Goal: Task Accomplishment & Management: Manage account settings

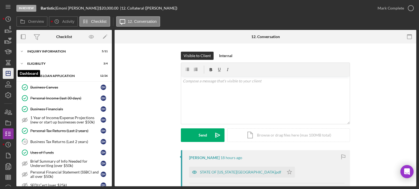
click at [4, 77] on icon "Icon/Dashboard" at bounding box center [8, 74] width 14 height 14
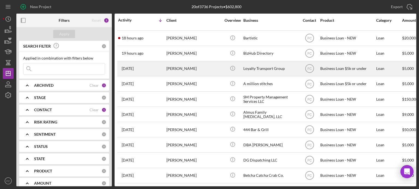
scroll to position [55, 0]
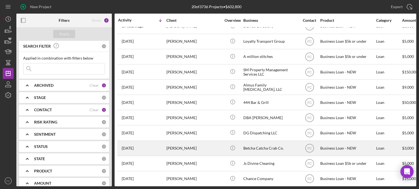
click at [152, 150] on div "[DATE] [PERSON_NAME]" at bounding box center [142, 148] width 48 height 14
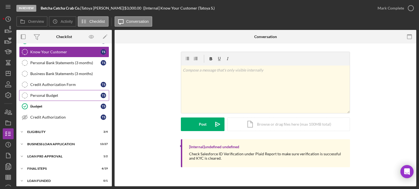
scroll to position [56, 0]
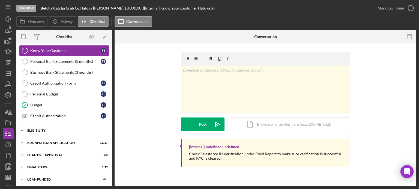
click at [45, 132] on div "Icon/Expander ELIGIBILITY 3 / 4" at bounding box center [63, 130] width 95 height 11
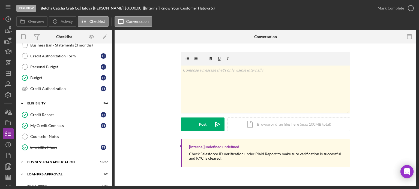
scroll to position [102, 0]
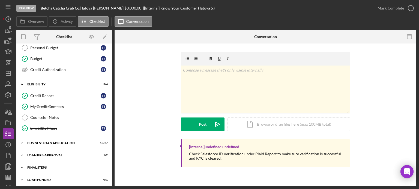
click at [39, 166] on div "FINAL STEPS" at bounding box center [66, 167] width 78 height 3
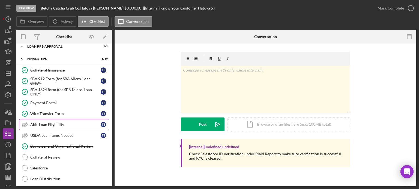
scroll to position [238, 0]
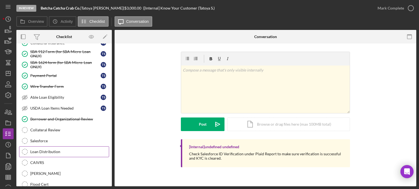
click at [59, 150] on div "Loan Distribution" at bounding box center [69, 152] width 78 height 4
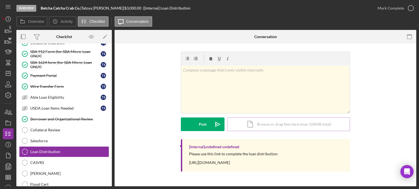
click at [272, 124] on div "Icon/Document Browse or drag files here (max 100MB total) Tap to choose files o…" at bounding box center [288, 125] width 123 height 14
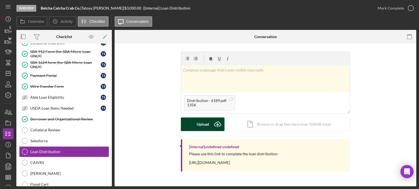
click at [201, 120] on div "Upload" at bounding box center [202, 125] width 12 height 14
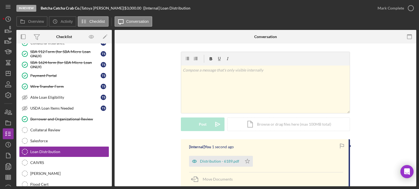
click at [214, 162] on div "Distribution - 6189.pdf" at bounding box center [219, 161] width 39 height 4
click at [214, 161] on div "Distribution - 6189.pdf Icon/Star" at bounding box center [266, 160] width 154 height 14
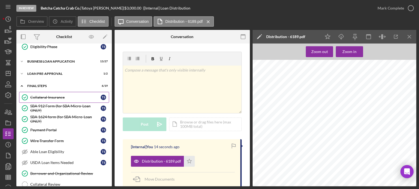
scroll to position [211, 0]
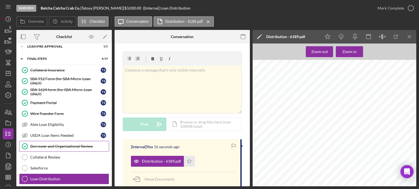
click at [54, 144] on div "Borrower and Organizational Review" at bounding box center [69, 146] width 78 height 4
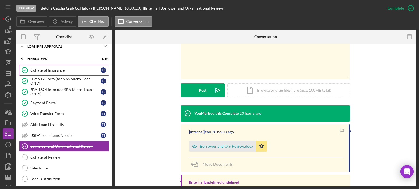
scroll to position [157, 0]
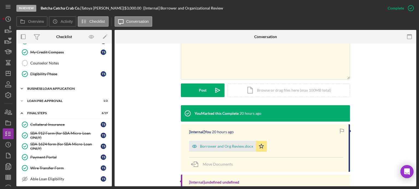
click at [38, 87] on div "BUSINESS LOAN APPLICATION" at bounding box center [66, 88] width 78 height 3
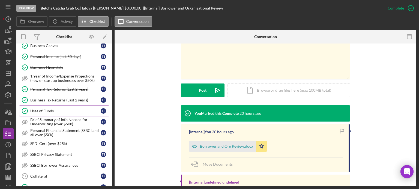
scroll to position [238, 0]
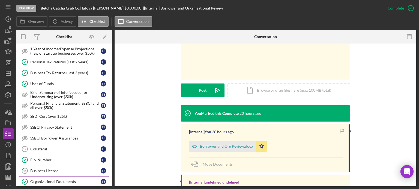
click at [45, 180] on div "Organizational Documents" at bounding box center [65, 182] width 70 height 4
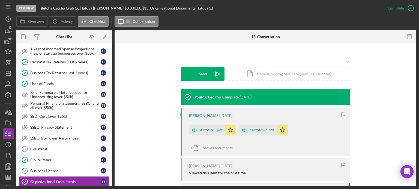
scroll to position [164, 0]
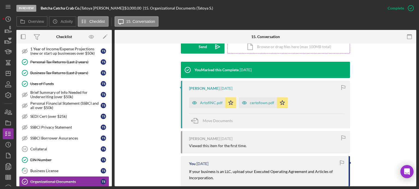
click at [265, 52] on div "Icon/Document Browse or drag files here (max 100MB total) Tap to choose files o…" at bounding box center [288, 47] width 123 height 14
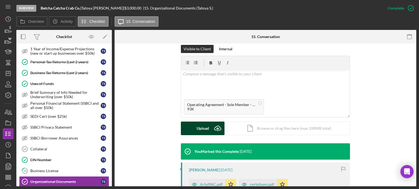
click at [200, 128] on div "Upload" at bounding box center [202, 129] width 12 height 14
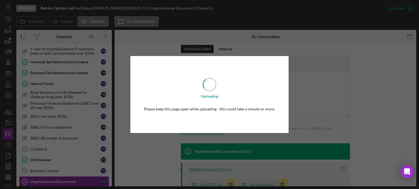
click at [159, 150] on div "Uploading Please keep this page open while uploading - this could take a minute…" at bounding box center [209, 94] width 419 height 189
click at [58, 148] on div "Uploading Please keep this page open while uploading - this could take a minute…" at bounding box center [209, 94] width 419 height 189
click at [213, 85] on icon at bounding box center [209, 84] width 19 height 19
click at [213, 85] on icon at bounding box center [209, 85] width 18 height 18
click at [178, 143] on div "Uploading Please keep this page open while uploading - this could take a minute…" at bounding box center [209, 94] width 419 height 189
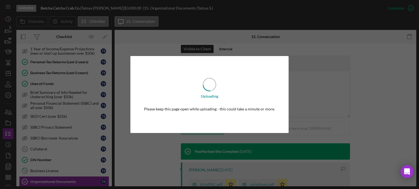
drag, startPoint x: 178, startPoint y: 141, endPoint x: 171, endPoint y: 121, distance: 21.5
click at [178, 140] on div "Uploading Please keep this page open while uploading - this could take a minute…" at bounding box center [209, 94] width 419 height 189
click at [169, 111] on div "Uploading Please keep this page open while uploading - this could take a minute…" at bounding box center [209, 94] width 158 height 77
click at [169, 110] on div "Please keep this page open while uploading - this could take a minute or more." at bounding box center [209, 109] width 131 height 4
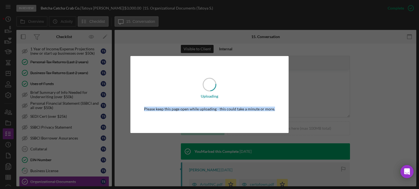
click at [170, 109] on div "Please keep this page open while uploading - this could take a minute or more." at bounding box center [209, 109] width 131 height 4
click at [171, 108] on div "Please keep this page open while uploading - this could take a minute or more." at bounding box center [209, 109] width 131 height 4
click at [259, 94] on div "Uploading Please keep this page open while uploading - this could take a minute…" at bounding box center [209, 94] width 158 height 77
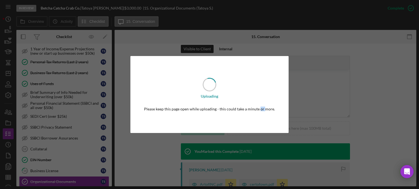
click at [259, 94] on div "Uploading Please keep this page open while uploading - this could take a minute…" at bounding box center [209, 94] width 158 height 77
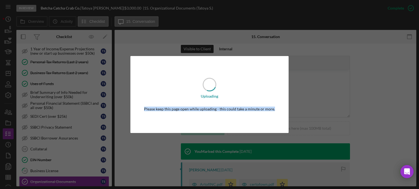
click at [259, 94] on div "Uploading Please keep this page open while uploading - this could take a minute…" at bounding box center [209, 94] width 158 height 77
click at [307, 87] on div "Uploading Please keep this page open while uploading - this could take a minute…" at bounding box center [209, 94] width 419 height 189
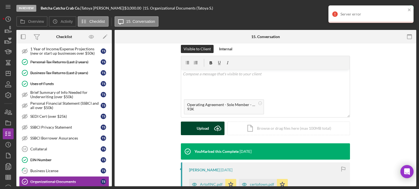
click at [205, 127] on div "Upload" at bounding box center [202, 129] width 12 height 14
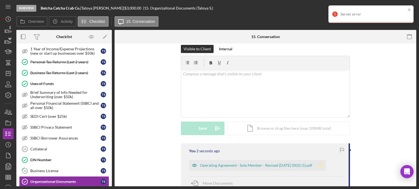
click at [322, 166] on icon "Icon/Star" at bounding box center [320, 165] width 11 height 11
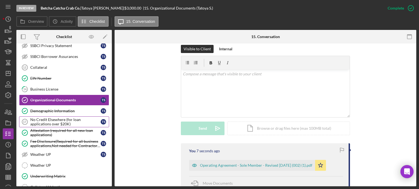
scroll to position [347, 0]
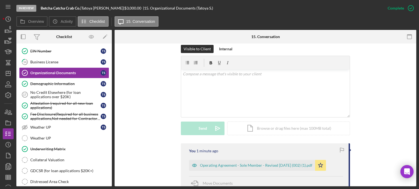
click at [391, 134] on div "Visible to Client Internal v Color teal Color pink Remove color Add row above A…" at bounding box center [265, 94] width 285 height 99
drag, startPoint x: 89, startPoint y: 27, endPoint x: 0, endPoint y: -6, distance: 95.2
drag, startPoint x: 0, startPoint y: -6, endPoint x: 397, endPoint y: 93, distance: 408.6
click at [398, 93] on div "Visible to Client Internal v Color teal Color pink Remove color Add row above A…" at bounding box center [265, 94] width 285 height 99
click at [8, 71] on icon "Icon/Dashboard" at bounding box center [8, 74] width 14 height 14
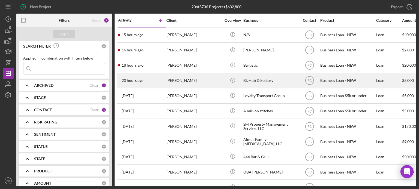
click at [150, 79] on div "20 hours ago [PERSON_NAME]" at bounding box center [142, 81] width 48 height 14
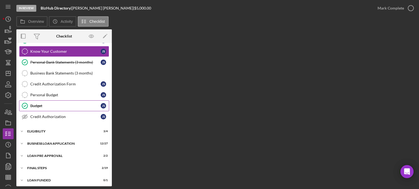
scroll to position [56, 0]
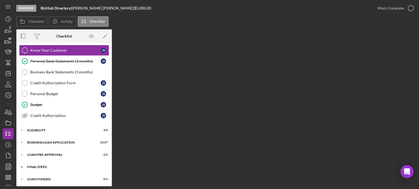
click at [50, 166] on div "FINAL STEPS" at bounding box center [66, 167] width 78 height 3
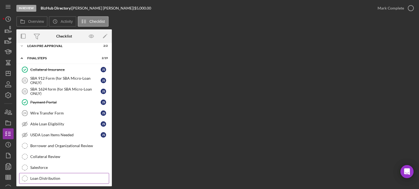
scroll to position [192, 0]
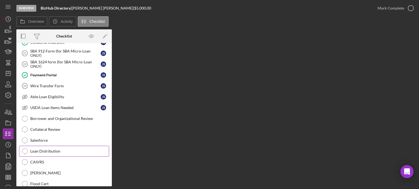
click at [55, 149] on div "Loan Distribution" at bounding box center [69, 151] width 78 height 4
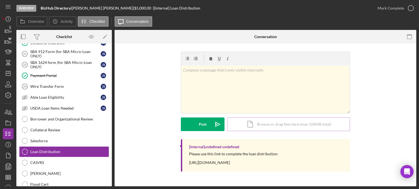
click at [252, 123] on div "Icon/Document Browse or drag files here (max 100MB total) Tap to choose files o…" at bounding box center [288, 125] width 123 height 14
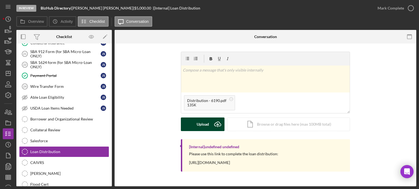
click at [207, 128] on div "Upload" at bounding box center [202, 125] width 12 height 14
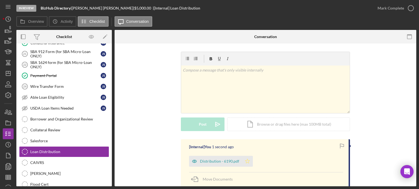
click at [249, 162] on icon "Icon/Star" at bounding box center [247, 161] width 11 height 11
click at [410, 8] on icon "button" at bounding box center [411, 8] width 14 height 14
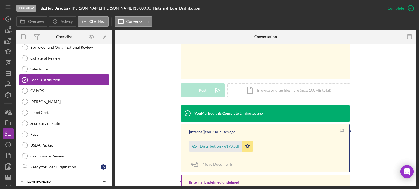
scroll to position [209, 0]
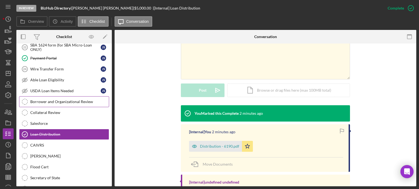
click at [52, 101] on div "Borrower and Organizational Review" at bounding box center [69, 102] width 78 height 4
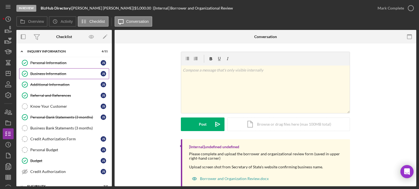
click at [45, 70] on link "Business Information Business Information j s" at bounding box center [64, 73] width 90 height 11
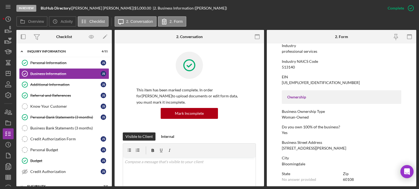
scroll to position [109, 0]
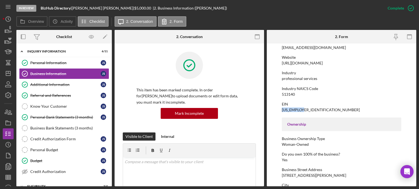
drag, startPoint x: 281, startPoint y: 110, endPoint x: 305, endPoint y: 110, distance: 24.0
click at [305, 110] on form "To edit this form you must mark this item incomplete Business Name BizHub Direc…" at bounding box center [341, 115] width 149 height 143
copy div "[US_EMPLOYER_IDENTIFICATION_NUMBER]"
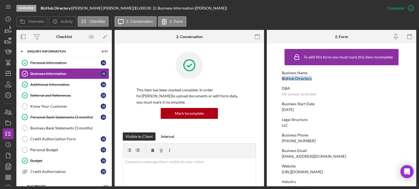
drag, startPoint x: 281, startPoint y: 78, endPoint x: 311, endPoint y: 79, distance: 30.3
click at [311, 79] on div "Business Name BizHub Directory" at bounding box center [341, 76] width 119 height 10
copy div "BizHub Directory"
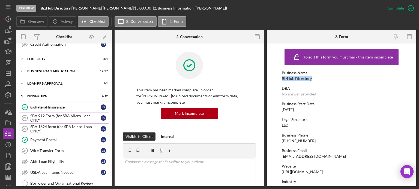
scroll to position [73, 0]
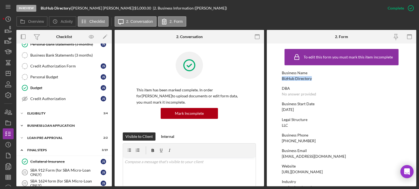
click at [48, 125] on div "BUSINESS LOAN APPLICATION" at bounding box center [66, 125] width 78 height 3
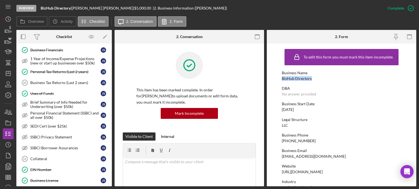
scroll to position [209, 0]
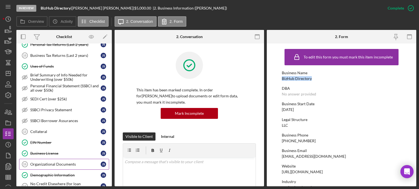
click at [44, 162] on div "Organizational Documents" at bounding box center [65, 164] width 70 height 4
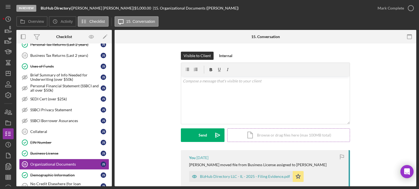
scroll to position [55, 0]
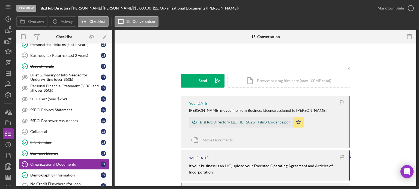
click at [219, 122] on div "BizHub Directory LLC - IL - 2025 - Filing Evidence.pdf" at bounding box center [245, 122] width 90 height 4
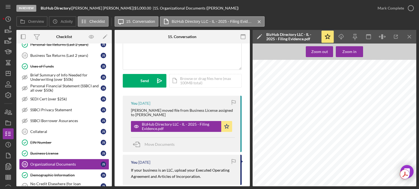
scroll to position [0, 0]
drag, startPoint x: 272, startPoint y: 143, endPoint x: 295, endPoint y: 146, distance: 23.3
click at [295, 146] on div "Form LLC-5.5 [US_STATE] Limited Liability Company Act Articles of Organization …" at bounding box center [335, 168] width 167 height 216
copy div "[PERSON_NAME] [PERSON_NAME] [PERSON_NAME]"
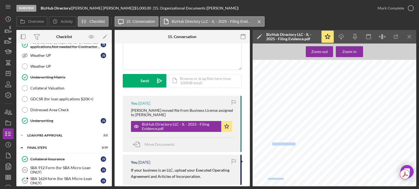
scroll to position [400, 0]
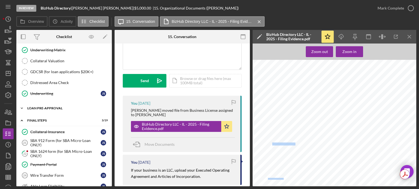
click at [50, 103] on div "Icon/Expander LOAN PRE-APPROVAL 2 / 2" at bounding box center [63, 108] width 95 height 11
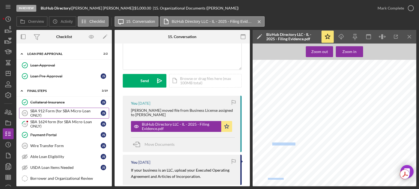
scroll to position [482, 0]
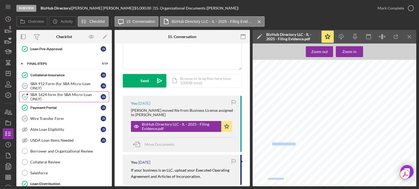
click at [50, 93] on div "SBA 1624 form (for SBA Micro-Loan ONLY)" at bounding box center [65, 97] width 70 height 9
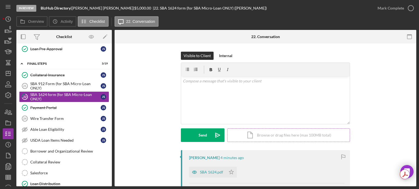
scroll to position [27, 0]
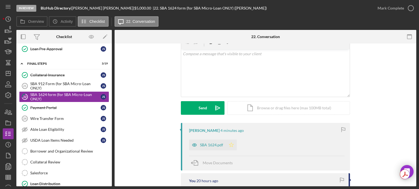
click at [230, 144] on icon "Icon/Star" at bounding box center [231, 145] width 11 height 11
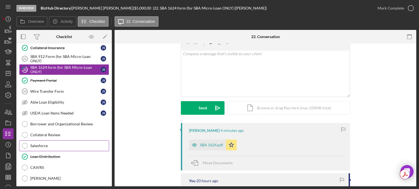
scroll to position [536, 0]
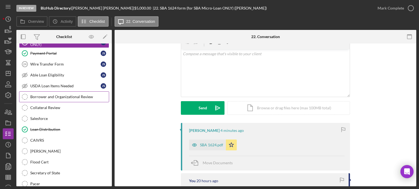
click at [51, 95] on div "Borrower and Organizational Review" at bounding box center [69, 97] width 78 height 4
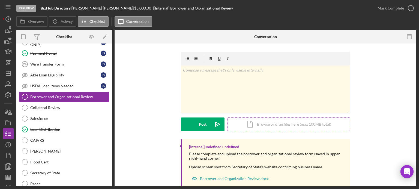
scroll to position [14, 0]
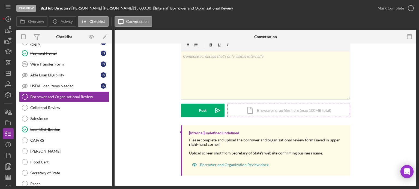
click at [265, 110] on div "Icon/Document Browse or drag files here (max 100MB total) Tap to choose files o…" at bounding box center [288, 111] width 123 height 14
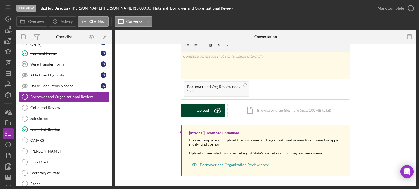
click at [197, 113] on div "Upload" at bounding box center [202, 111] width 12 height 14
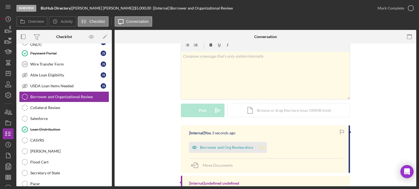
click at [261, 149] on icon "Icon/Star" at bounding box center [261, 147] width 11 height 11
click at [409, 8] on icon "button" at bounding box center [411, 8] width 14 height 14
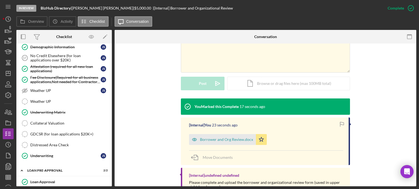
scroll to position [143, 0]
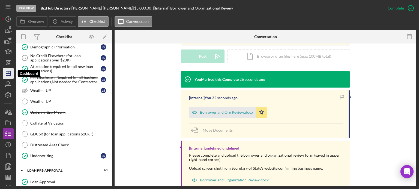
click at [9, 74] on icon "Icon/Dashboard" at bounding box center [8, 74] width 14 height 14
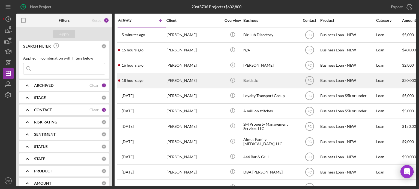
click at [161, 82] on div "18 hours ago [PERSON_NAME]" at bounding box center [142, 81] width 48 height 14
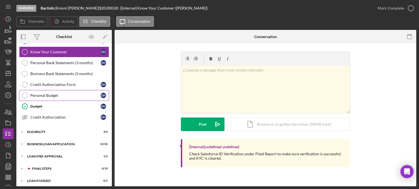
scroll to position [56, 0]
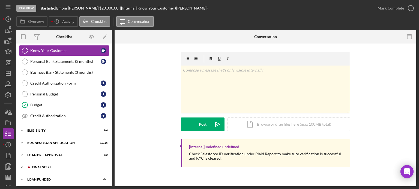
click at [47, 168] on div "Icon/Expander FINAL STEPS 0 / 19" at bounding box center [63, 167] width 95 height 11
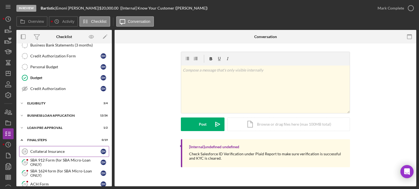
scroll to position [110, 0]
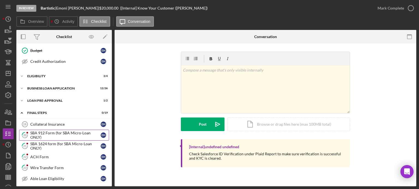
click at [56, 135] on div "SBA 912 Form (for SBA Micro-Loan ONLY)" at bounding box center [65, 135] width 70 height 9
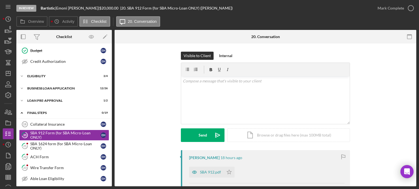
scroll to position [27, 0]
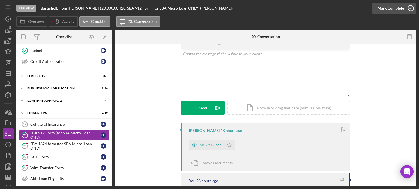
click at [410, 8] on icon "button" at bounding box center [411, 8] width 14 height 14
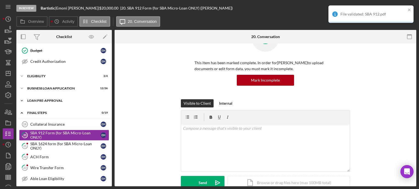
scroll to position [102, 0]
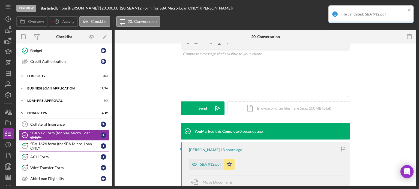
click at [57, 144] on div "SBA 1624 form (for SBA Micro-Loan ONLY)" at bounding box center [65, 146] width 70 height 9
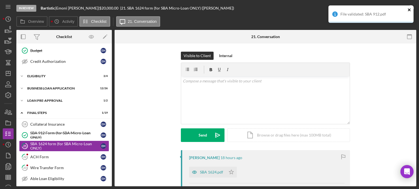
click at [410, 10] on icon "close" at bounding box center [409, 10] width 4 height 4
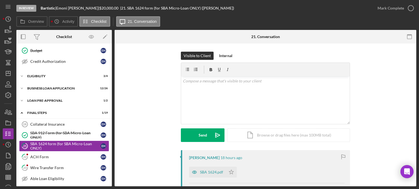
click at [410, 9] on div "In Review Bartistic | [PERSON_NAME] | $20,000.00 | 21. SBA 1624 form (for SBA M…" at bounding box center [209, 94] width 419 height 189
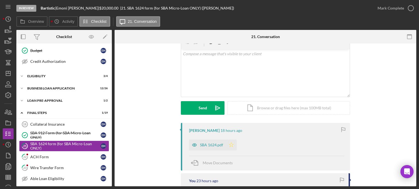
click at [229, 144] on icon "Icon/Star" at bounding box center [231, 145] width 11 height 11
click at [410, 8] on icon "button" at bounding box center [411, 8] width 14 height 14
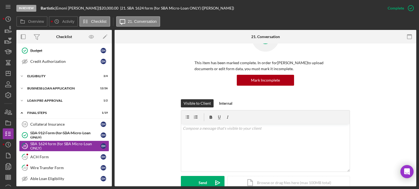
scroll to position [102, 0]
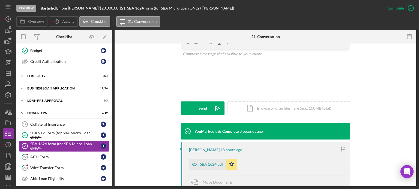
click at [29, 157] on icon "22" at bounding box center [25, 157] width 14 height 14
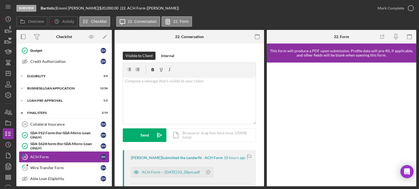
scroll to position [55, 0]
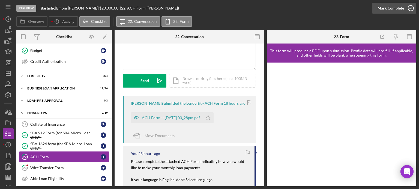
click at [412, 7] on icon "button" at bounding box center [411, 8] width 14 height 14
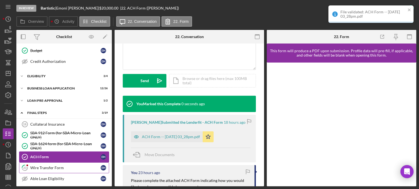
scroll to position [192, 0]
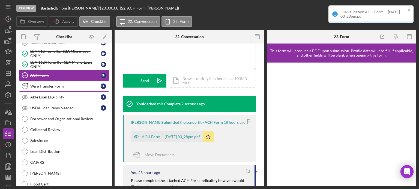
click at [49, 84] on div "Wire Transfer Form" at bounding box center [65, 86] width 70 height 4
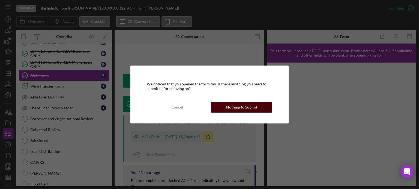
click at [229, 108] on div "Nothing to Submit" at bounding box center [241, 107] width 31 height 11
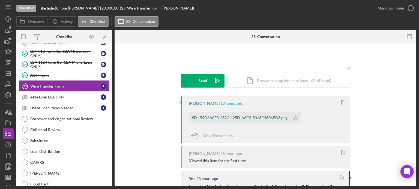
scroll to position [82, 0]
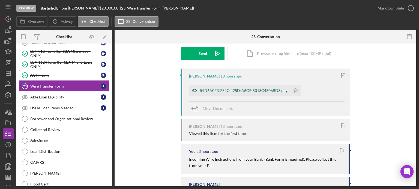
click at [212, 89] on div "59D6A0F3-282C-425D-A6C9-5313C4806BD3.png" at bounding box center [243, 91] width 87 height 4
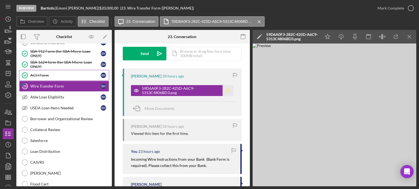
click at [226, 89] on icon "Icon/Star" at bounding box center [227, 90] width 11 height 11
click at [409, 8] on icon "button" at bounding box center [411, 8] width 14 height 14
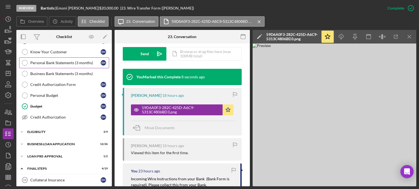
scroll to position [0, 0]
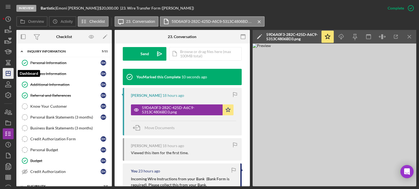
click at [7, 77] on icon "Icon/Dashboard" at bounding box center [8, 74] width 14 height 14
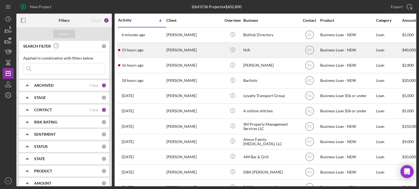
click at [152, 52] on div "15 hours ago [PERSON_NAME]" at bounding box center [142, 50] width 48 height 14
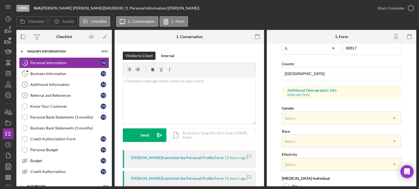
scroll to position [82, 0]
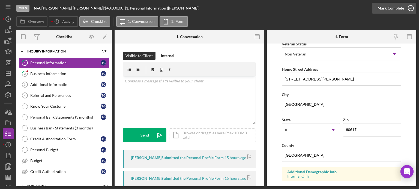
click at [409, 8] on icon "button" at bounding box center [411, 8] width 14 height 14
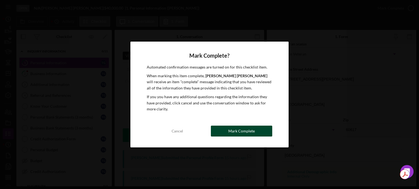
click at [218, 131] on button "Mark Complete" at bounding box center [241, 131] width 61 height 11
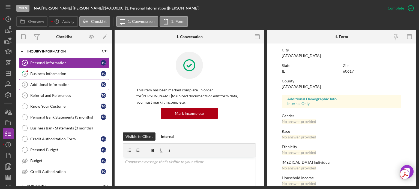
scroll to position [51, 0]
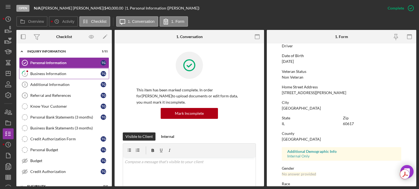
click at [50, 72] on div "Business Information" at bounding box center [65, 74] width 70 height 4
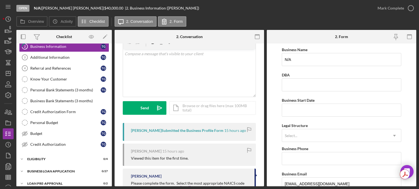
scroll to position [48, 0]
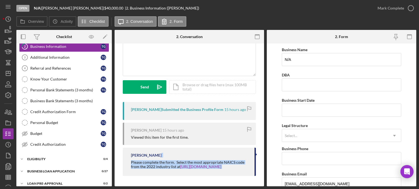
drag, startPoint x: 129, startPoint y: 158, endPoint x: 234, endPoint y: 171, distance: 105.2
click at [234, 171] on div "[PERSON_NAME] Please complete the form. Select the most appropriate NAICS code …" at bounding box center [189, 162] width 133 height 28
copy div "Please complete the form. Select the most appropriate NAICS code from the 2022 …"
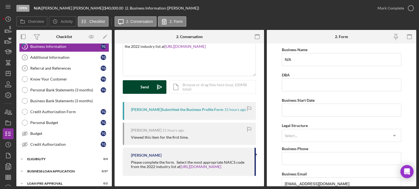
click at [141, 88] on div "Send" at bounding box center [144, 87] width 8 height 14
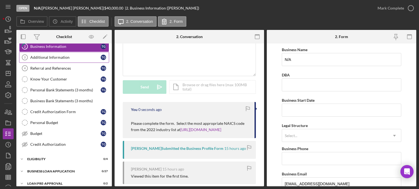
click at [42, 55] on div "Additional Information" at bounding box center [65, 57] width 70 height 4
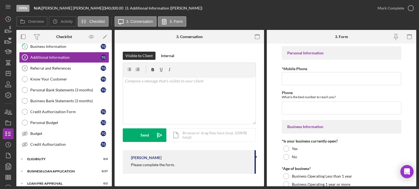
drag, startPoint x: 134, startPoint y: 164, endPoint x: 177, endPoint y: 165, distance: 42.8
click at [177, 165] on div "[PERSON_NAME] Please complete the form." at bounding box center [189, 162] width 133 height 24
copy div "Please complete the form."
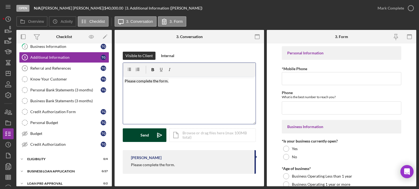
click at [152, 134] on button "Send Icon/icon-invite-send" at bounding box center [145, 136] width 44 height 14
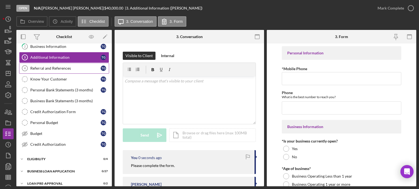
click at [44, 66] on div "Referral and References" at bounding box center [65, 68] width 70 height 4
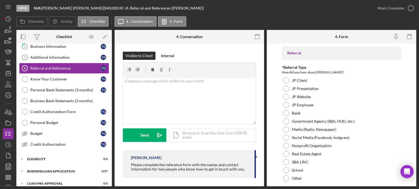
scroll to position [2, 0]
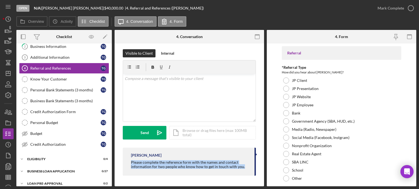
drag, startPoint x: 128, startPoint y: 161, endPoint x: 241, endPoint y: 171, distance: 114.3
click at [241, 171] on div "[PERSON_NAME] Please complete the reference form with the names and contact inf…" at bounding box center [189, 162] width 133 height 28
copy div "Please complete the reference form with the names and contact information for t…"
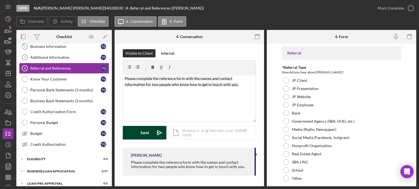
click at [137, 131] on button "Send Icon/icon-invite-send" at bounding box center [145, 133] width 44 height 14
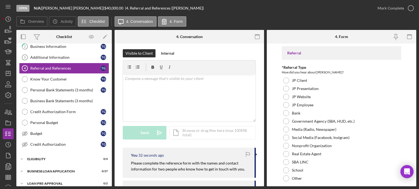
drag, startPoint x: 44, startPoint y: 5, endPoint x: 72, endPoint y: 8, distance: 28.2
click at [72, 8] on div "Open N/A | [PERSON_NAME] | $40,000.00 | 4. Referral and References ([PERSON_NAM…" at bounding box center [193, 8] width 355 height 16
copy div "[PERSON_NAME]"
click at [42, 132] on div "Budget" at bounding box center [65, 134] width 70 height 4
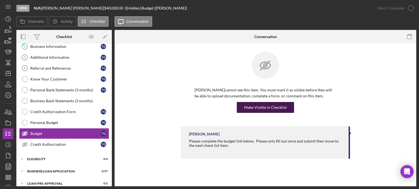
click at [273, 108] on div "Make Visible in Checklist" at bounding box center [265, 107] width 43 height 11
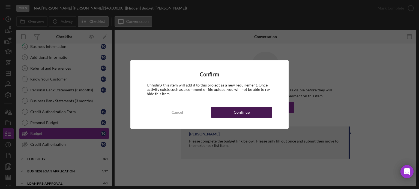
click at [241, 111] on div "Continue" at bounding box center [242, 112] width 16 height 11
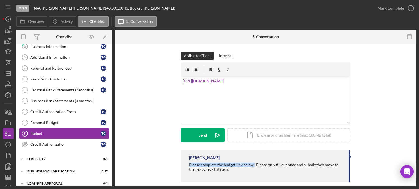
drag, startPoint x: 187, startPoint y: 164, endPoint x: 253, endPoint y: 165, distance: 65.1
click at [253, 165] on div "[PERSON_NAME] Please complete the budget link below. Please only fill out once …" at bounding box center [265, 166] width 169 height 32
copy div "Please complete the budget link below."
click at [181, 80] on div "v Color teal Color pink Remove color Add row above Add row below Add column bef…" at bounding box center [265, 101] width 168 height 48
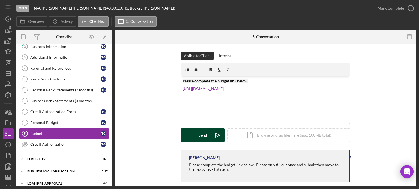
click at [188, 137] on button "Send Icon/icon-invite-send" at bounding box center [203, 136] width 44 height 14
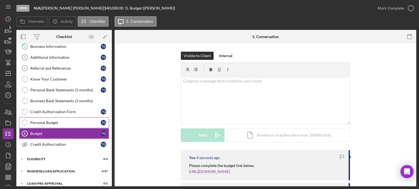
scroll to position [55, 0]
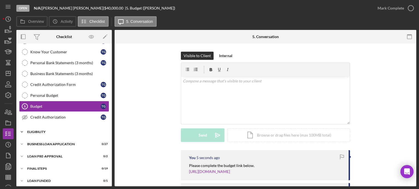
click at [43, 133] on div "Icon/Expander ELIGIBILITY 0 / 4" at bounding box center [63, 132] width 95 height 11
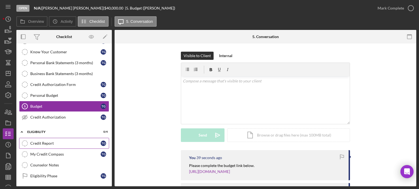
scroll to position [82, 0]
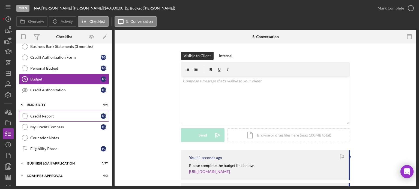
click at [53, 114] on div "Credit Report" at bounding box center [65, 116] width 70 height 4
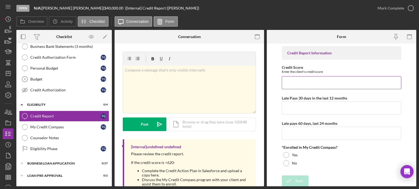
click at [294, 81] on input "Credit Score" at bounding box center [341, 82] width 119 height 13
type input "605"
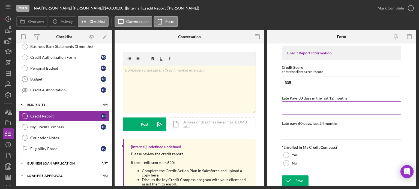
click at [288, 112] on input "Late Pays 30 days in the last 12 months" at bounding box center [341, 108] width 119 height 13
type input "0"
click at [292, 132] on input "Late pays 60 days, last 24 months" at bounding box center [341, 133] width 119 height 13
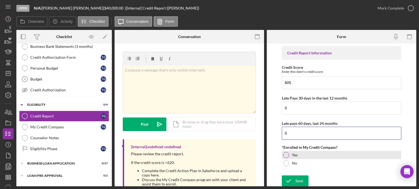
type input "0"
click at [285, 154] on div at bounding box center [286, 155] width 6 height 6
click at [196, 124] on div "Icon/Document Browse or drag files here (max 100MB total) Tap to choose files o…" at bounding box center [212, 125] width 87 height 14
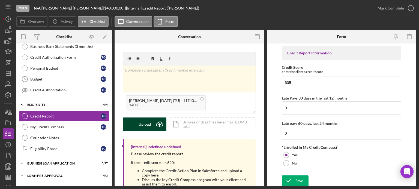
click at [142, 127] on div "Upload" at bounding box center [144, 125] width 12 height 14
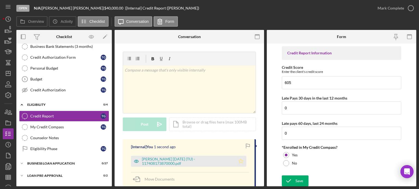
click at [238, 161] on polygon "button" at bounding box center [240, 161] width 5 height 4
click at [411, 8] on icon "button" at bounding box center [411, 8] width 14 height 14
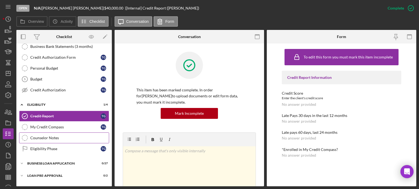
scroll to position [102, 0]
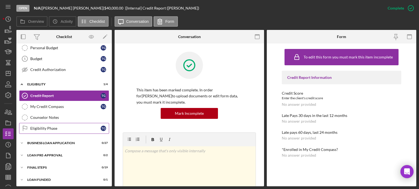
click at [53, 128] on div "Eligibility Phase" at bounding box center [65, 128] width 70 height 4
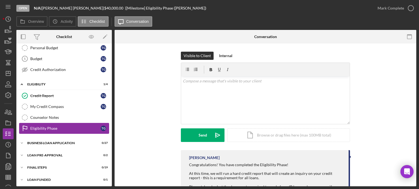
scroll to position [102, 0]
click at [8, 73] on line "button" at bounding box center [8, 72] width 0 height 2
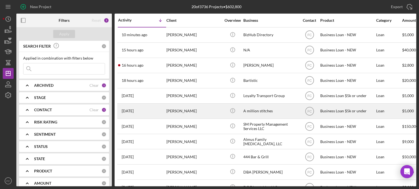
click at [196, 114] on div "[PERSON_NAME]" at bounding box center [193, 111] width 55 height 14
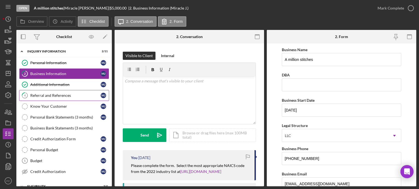
click at [52, 93] on div "Referral and References" at bounding box center [65, 95] width 70 height 4
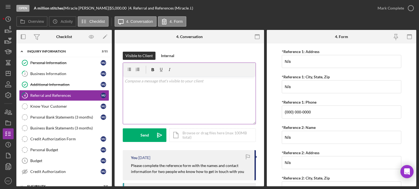
scroll to position [55, 0]
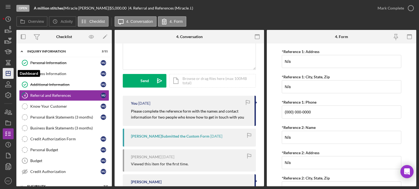
click at [4, 73] on icon "Icon/Dashboard" at bounding box center [8, 74] width 14 height 14
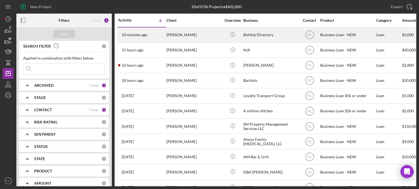
click at [203, 32] on div "[PERSON_NAME]" at bounding box center [193, 35] width 55 height 14
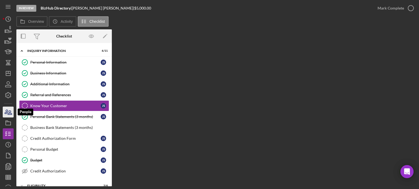
click at [8, 110] on icon "button" at bounding box center [8, 112] width 14 height 14
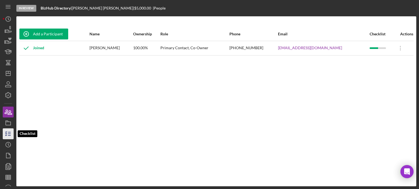
click at [5, 136] on icon "button" at bounding box center [8, 134] width 14 height 14
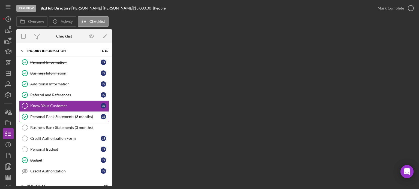
click at [47, 118] on div "Personal Bank Statements (3 months)" at bounding box center [65, 117] width 70 height 4
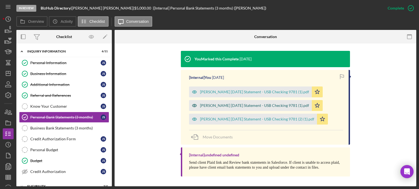
scroll to position [164, 0]
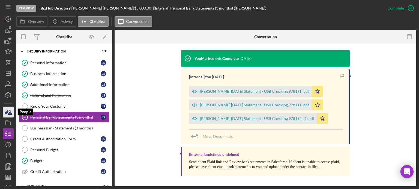
click at [8, 111] on icon "button" at bounding box center [6, 112] width 3 height 4
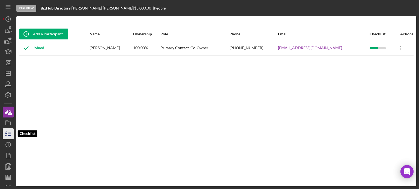
click at [9, 134] on line "button" at bounding box center [9, 134] width 2 height 0
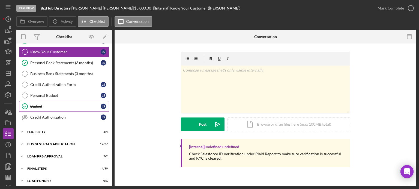
scroll to position [56, 0]
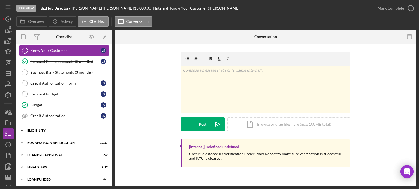
click at [46, 129] on div "ELIGIBILITY" at bounding box center [66, 130] width 78 height 3
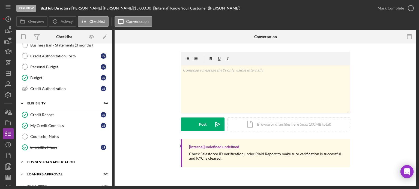
scroll to position [102, 0]
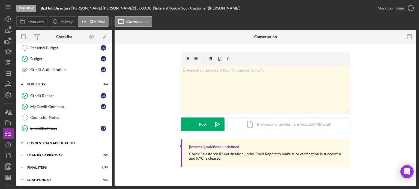
click at [50, 142] on div "BUSINESS LOAN APPLICATION" at bounding box center [66, 143] width 78 height 3
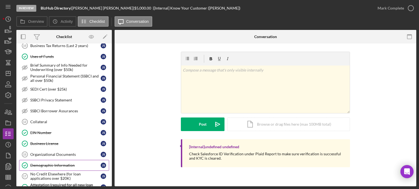
scroll to position [293, 0]
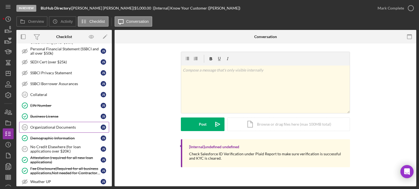
click at [53, 125] on div "Organizational Documents" at bounding box center [65, 127] width 70 height 4
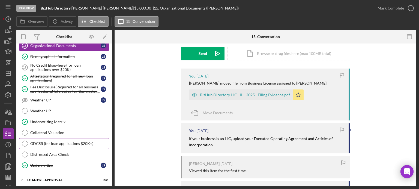
scroll to position [397, 0]
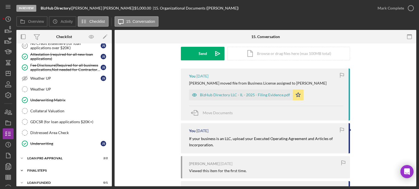
click at [38, 168] on div "Icon/Expander FINAL STEPS 4 / 19" at bounding box center [63, 170] width 95 height 11
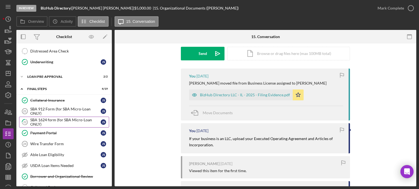
click at [56, 118] on div "SBA 1624 form (for SBA Micro-Loan ONLY)" at bounding box center [65, 122] width 70 height 9
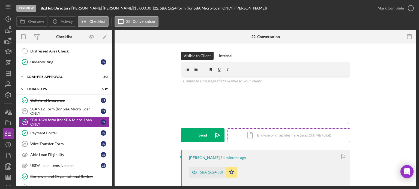
scroll to position [55, 0]
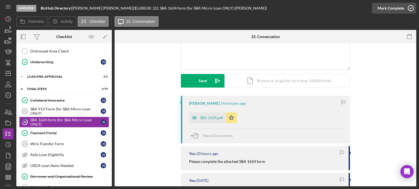
click at [409, 7] on icon "button" at bounding box center [411, 8] width 14 height 14
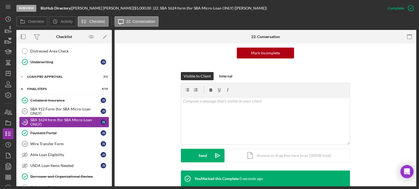
scroll to position [129, 0]
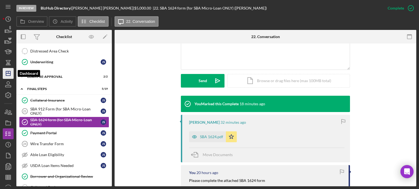
click at [8, 75] on polygon "button" at bounding box center [8, 73] width 4 height 4
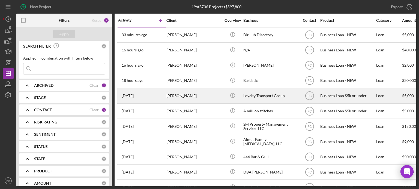
click at [202, 96] on div "[PERSON_NAME]" at bounding box center [193, 96] width 55 height 14
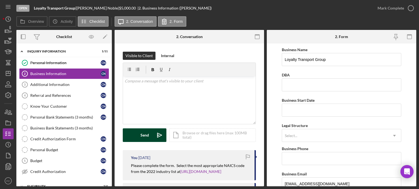
scroll to position [27, 0]
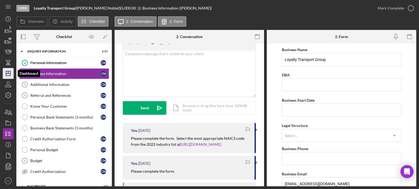
click at [11, 73] on icon "Icon/Dashboard" at bounding box center [8, 74] width 14 height 14
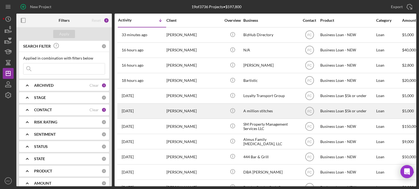
click at [196, 113] on div "[PERSON_NAME]" at bounding box center [193, 111] width 55 height 14
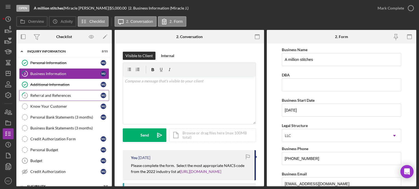
click at [68, 96] on div "Referral and References" at bounding box center [65, 95] width 70 height 4
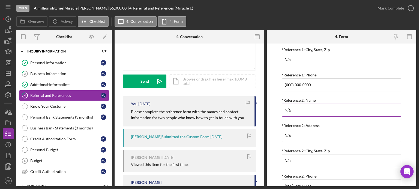
scroll to position [270, 0]
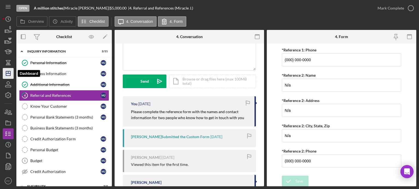
click at [11, 75] on icon "Icon/Dashboard" at bounding box center [8, 74] width 14 height 14
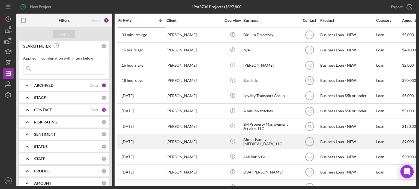
scroll to position [27, 0]
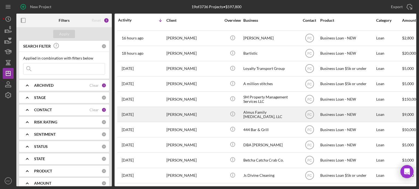
click at [203, 118] on div "[PERSON_NAME]" at bounding box center [193, 114] width 55 height 14
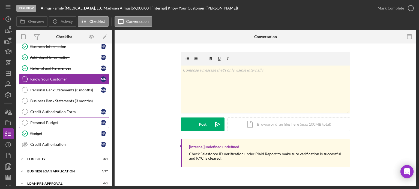
scroll to position [55, 0]
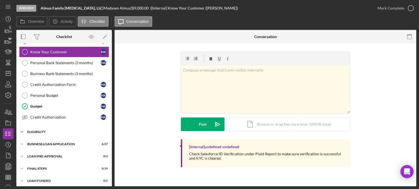
click at [58, 128] on div "Icon/Expander ELIGIBILITY 3 / 4" at bounding box center [63, 132] width 95 height 11
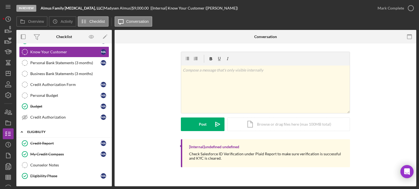
scroll to position [82, 0]
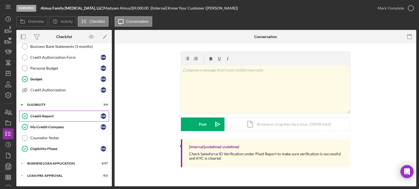
click at [53, 114] on div "Credit Report" at bounding box center [65, 116] width 70 height 4
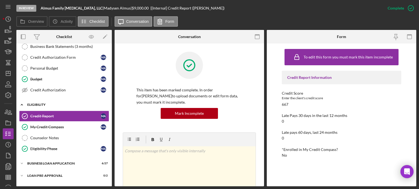
scroll to position [102, 0]
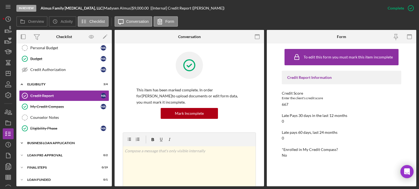
click at [42, 142] on div "BUSINESS LOAN APPLICATION" at bounding box center [66, 143] width 78 height 3
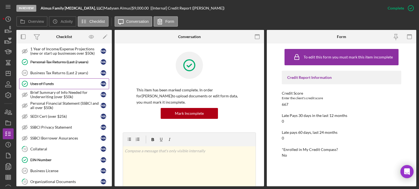
scroll to position [266, 0]
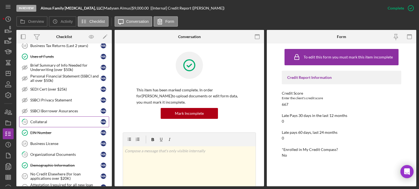
click at [51, 120] on div "Collateral" at bounding box center [65, 122] width 70 height 4
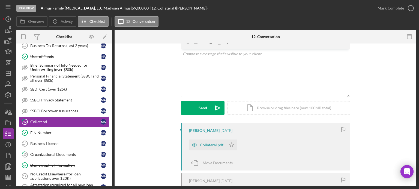
scroll to position [82, 0]
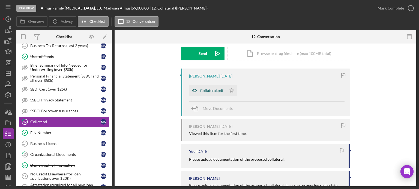
click at [208, 92] on div "Collateral.pdf" at bounding box center [211, 91] width 23 height 4
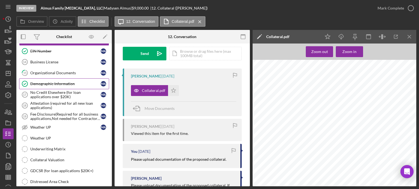
scroll to position [375, 0]
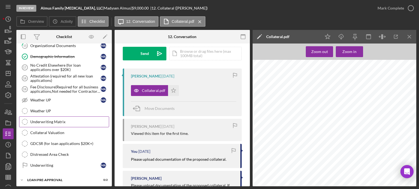
click at [54, 120] on div "Underwriting Matrix" at bounding box center [69, 122] width 78 height 4
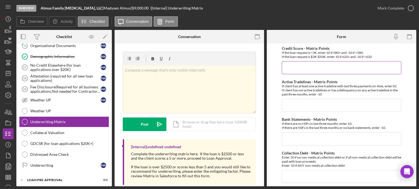
click at [289, 69] on input "Credit Score - Matrix Points" at bounding box center [341, 67] width 119 height 13
type input "10"
click at [293, 105] on input "Active Tradelines - Matrix Points" at bounding box center [341, 105] width 119 height 13
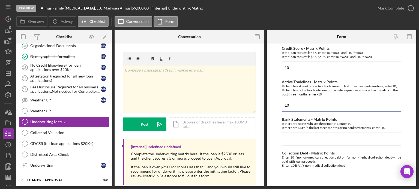
type input "10"
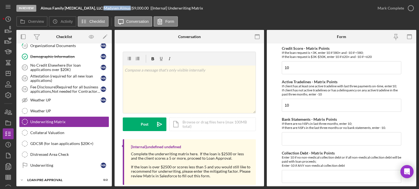
drag, startPoint x: 98, startPoint y: 7, endPoint x: 124, endPoint y: 8, distance: 26.4
click at [124, 8] on div "[PERSON_NAME] |" at bounding box center [118, 8] width 28 height 4
copy div "[PERSON_NAME]"
click at [293, 139] on input "Bank Statements - Matrix Points" at bounding box center [341, 138] width 119 height 13
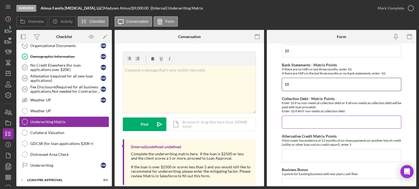
type input "10"
click at [286, 122] on input "Collection Debt - Matrix Points" at bounding box center [341, 122] width 119 height 13
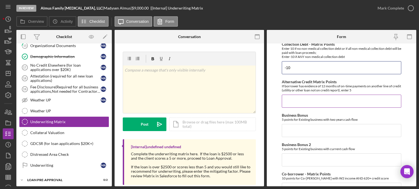
type input "-10"
click at [291, 101] on input "Alternative Credit Matrix Points" at bounding box center [341, 101] width 119 height 13
type input "0"
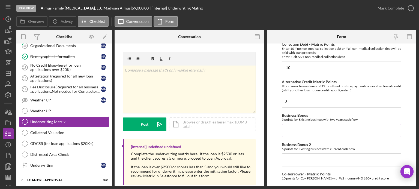
click at [291, 127] on input "Business Bonus" at bounding box center [341, 130] width 119 height 13
type input "0"
click at [293, 165] on input "Business Bonus 2" at bounding box center [341, 160] width 119 height 13
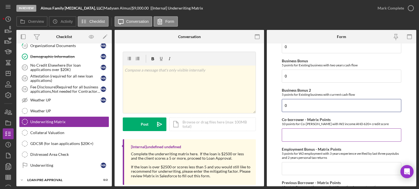
type input "0"
click at [288, 135] on input "Co-borrower - Matrix Points" at bounding box center [341, 135] width 119 height 13
type input "0"
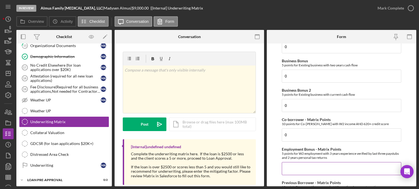
click at [288, 164] on input "Employment Bonus - Matrix Points" at bounding box center [341, 168] width 119 height 13
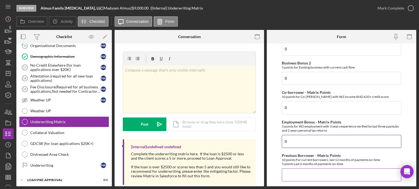
scroll to position [218, 0]
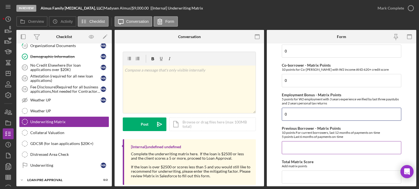
type input "0"
click at [291, 147] on input "Previous Borrower - Matrix Points" at bounding box center [341, 147] width 119 height 13
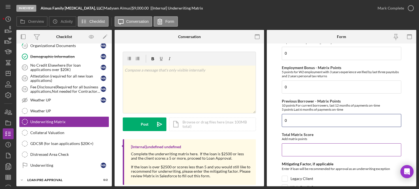
type input "0"
click at [291, 151] on input "Total Matrix Score" at bounding box center [341, 150] width 119 height 13
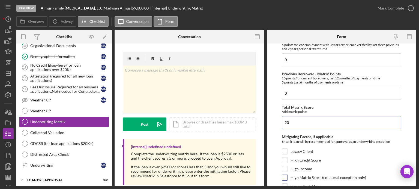
scroll to position [322, 0]
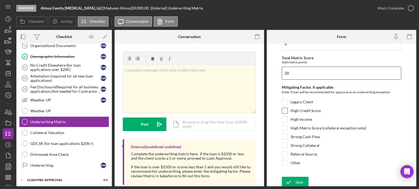
type input "20"
click at [286, 110] on input "High Credit Score" at bounding box center [284, 110] width 5 height 5
checkbox input "true"
click at [299, 181] on div "Save" at bounding box center [299, 182] width 8 height 11
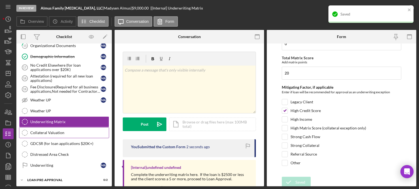
click at [59, 131] on div "Collateral Valuation" at bounding box center [69, 133] width 78 height 4
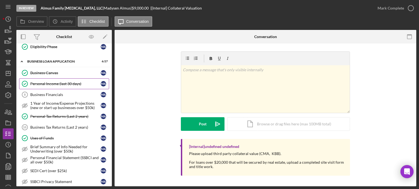
scroll to position [238, 0]
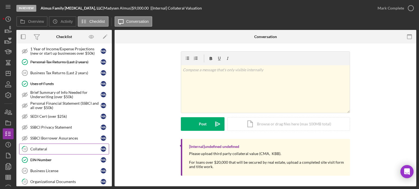
click at [40, 147] on div "Collateral" at bounding box center [65, 149] width 70 height 4
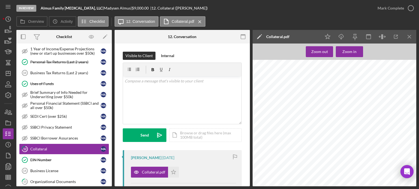
scroll to position [164, 0]
drag, startPoint x: 273, startPoint y: 132, endPoint x: 347, endPoint y: 136, distance: 74.2
copy div "Zenith [PERSON_NAME] Flexion Table - Serial Number 0095-DF-58755 = $8,500"
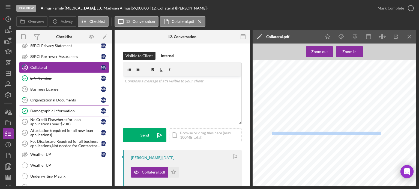
scroll to position [397, 0]
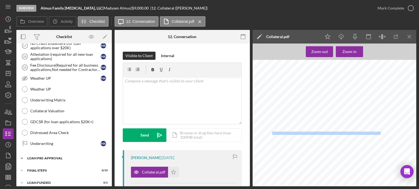
click at [43, 157] on div "LOAN PRE-APPROVAL" at bounding box center [66, 158] width 78 height 3
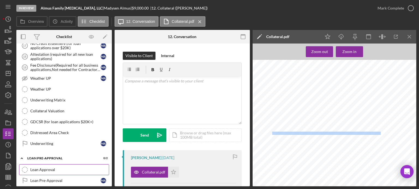
click at [43, 168] on div "Loan Approval" at bounding box center [69, 170] width 78 height 4
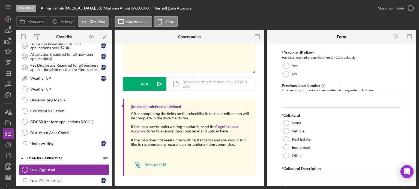
scroll to position [82, 0]
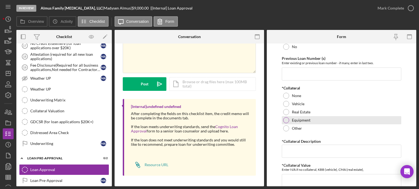
click at [286, 118] on div at bounding box center [286, 120] width 6 height 6
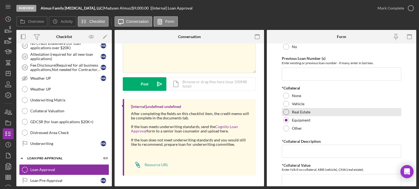
scroll to position [109, 0]
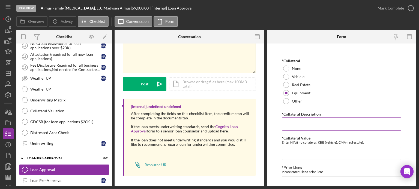
click at [288, 124] on input "*Collateral Description" at bounding box center [341, 124] width 119 height 13
paste input "Zenith [PERSON_NAME] Flexion Table - Serial Number 0095-DF-58755 = $8,500"
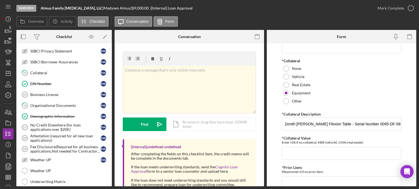
drag, startPoint x: 403, startPoint y: 135, endPoint x: 407, endPoint y: 64, distance: 70.7
click at [407, 64] on form "*Proposed Monthly Payment Update the loan amount and term on the client project…" at bounding box center [341, 115] width 149 height 143
click at [400, 122] on form "*Proposed Monthly Payment Update the loan amount and term on the client project…" at bounding box center [341, 115] width 149 height 143
click at [399, 122] on input "Zenith [PERSON_NAME] Flexion Table - Serial Number 0095-DF-58755 = $8,500" at bounding box center [341, 124] width 119 height 13
paste input "MT Portable Folding [MEDICAL_DATA] Table - Serial Number WX2302100 = $528"
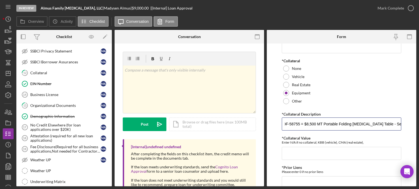
scroll to position [0, 106]
type input "Zenith [PERSON_NAME] Flexion Table - Serial Number 0095-DF-58755 = $8,500 MT Po…"
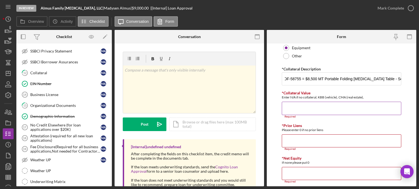
scroll to position [0, 0]
click at [293, 109] on input "*Collateral Value" at bounding box center [341, 108] width 119 height 13
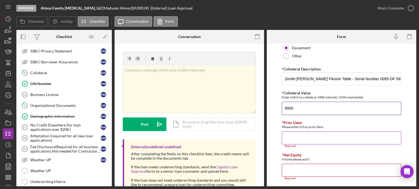
type input "9000"
click at [300, 139] on input "*Prior Liens" at bounding box center [341, 138] width 119 height 13
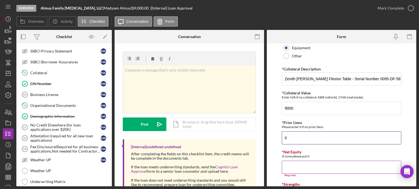
type input "0"
click at [298, 164] on input "*Net Equity" at bounding box center [341, 167] width 119 height 13
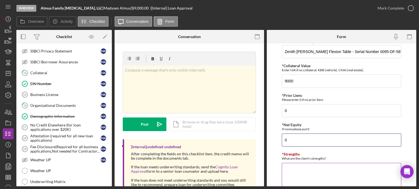
scroll to position [218, 0]
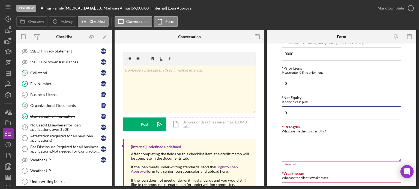
type input "0"
click at [297, 143] on textarea "*Strengths" at bounding box center [341, 149] width 119 height 26
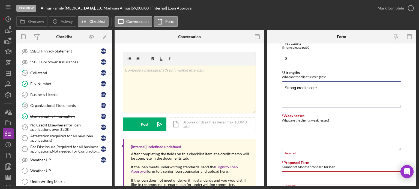
type textarea "Strong credit score"
click at [289, 133] on textarea "*Weaknesses" at bounding box center [341, 138] width 119 height 26
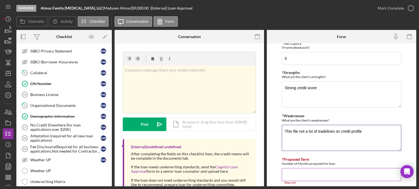
scroll to position [289, 0]
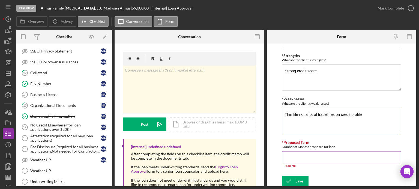
type textarea "Thin file not a lot of tradelines on credit profile"
click at [291, 159] on input "*Proposed Term" at bounding box center [341, 158] width 119 height 13
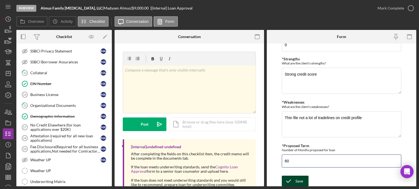
type input "60"
click at [298, 181] on div "Save" at bounding box center [299, 181] width 8 height 11
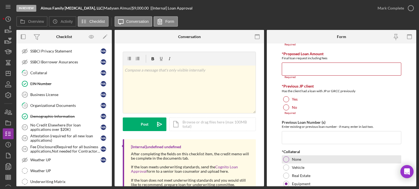
scroll to position [0, 0]
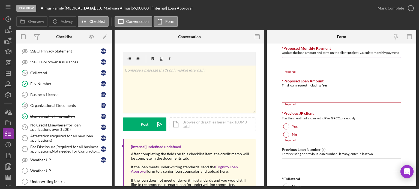
click at [288, 62] on input "*Proposed Monthly Payment" at bounding box center [341, 63] width 119 height 13
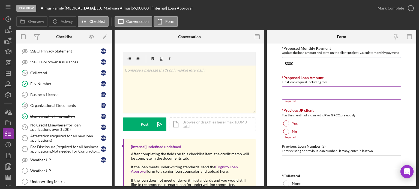
type input "$300"
click at [297, 90] on input "*Proposed Loan Amount" at bounding box center [341, 93] width 119 height 13
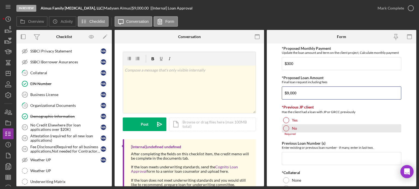
type input "$9,000"
click at [287, 128] on div at bounding box center [286, 129] width 6 height 6
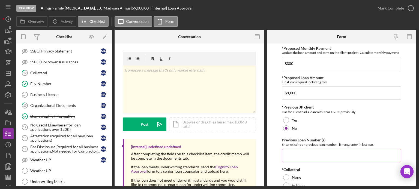
click at [290, 156] on input "Previous Loan Number (s)" at bounding box center [341, 155] width 119 height 13
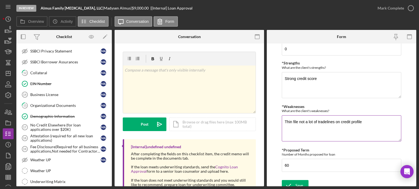
scroll to position [277, 0]
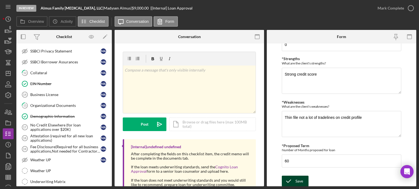
type input "N/A"
click at [289, 182] on icon "submit" at bounding box center [289, 182] width 14 height 14
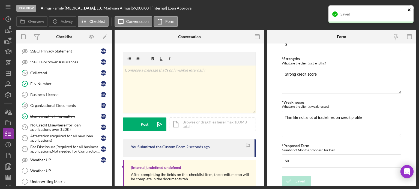
click at [410, 9] on icon "close" at bounding box center [409, 10] width 4 height 4
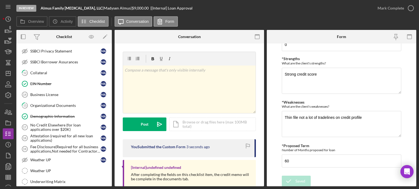
click at [410, 9] on div "In Review Almus Family [MEDICAL_DATA], LLC | Madysen Almus | $9,000.00 | [Inter…" at bounding box center [209, 94] width 419 height 189
click at [410, 7] on icon "button" at bounding box center [411, 8] width 14 height 14
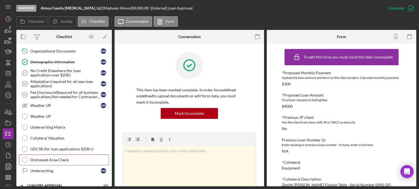
scroll to position [397, 0]
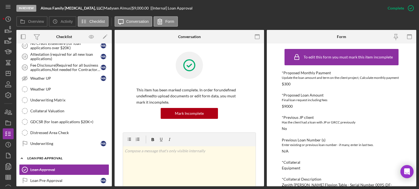
click at [53, 153] on div "Icon/Expander LOAN PRE-APPROVAL 1 / 2" at bounding box center [63, 158] width 95 height 11
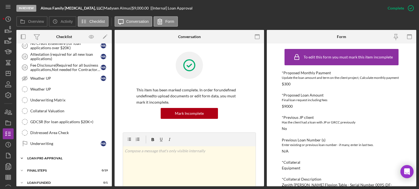
click at [55, 153] on div "Icon/Expander LOAN PRE-APPROVAL 1 / 2" at bounding box center [63, 158] width 95 height 11
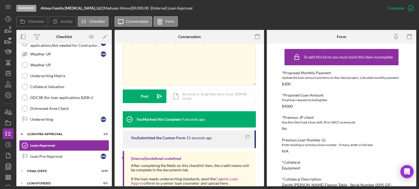
scroll to position [161, 0]
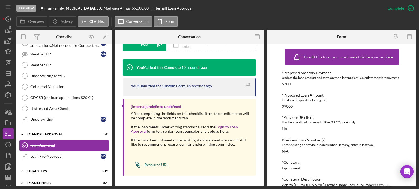
click at [150, 164] on div "Resource URL" at bounding box center [156, 165] width 24 height 4
drag, startPoint x: 98, startPoint y: 8, endPoint x: 123, endPoint y: 7, distance: 25.6
click at [123, 7] on div "Almus Family [MEDICAL_DATA], LLC | Madysen Almus | $9,000.00 | [Internal] Loan …" at bounding box center [117, 8] width 152 height 4
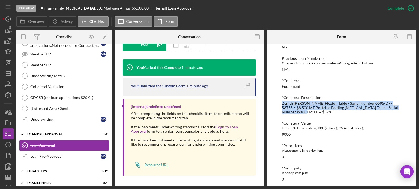
drag, startPoint x: 280, startPoint y: 103, endPoint x: 310, endPoint y: 112, distance: 31.4
click at [313, 113] on div "To edit this form you must mark this item incomplete *Proposed Monthly Payment …" at bounding box center [341, 115] width 149 height 143
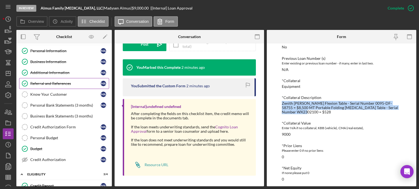
scroll to position [0, 0]
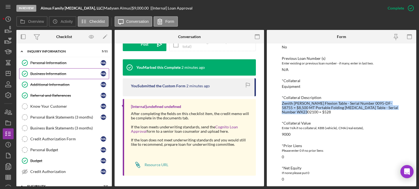
click at [45, 75] on div "Business Information" at bounding box center [65, 74] width 70 height 4
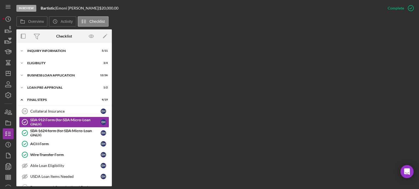
scroll to position [7, 0]
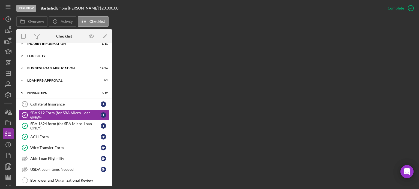
click at [60, 53] on div "Icon/Expander ELIGIBILITY 3 / 4" at bounding box center [63, 56] width 95 height 11
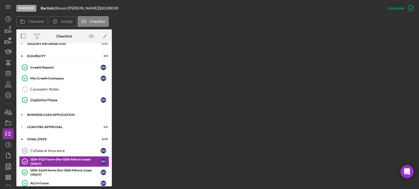
click at [50, 116] on div "Icon/Expander BUSINESS LOAN APPLICATION 12 / 26" at bounding box center [63, 115] width 95 height 11
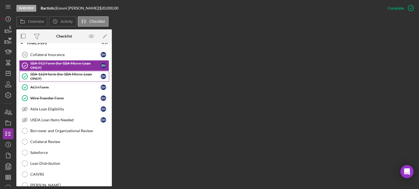
scroll to position [335, 0]
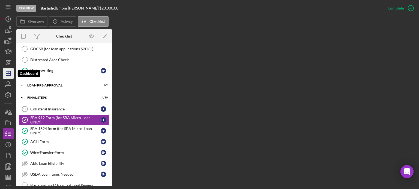
click at [10, 74] on line "button" at bounding box center [8, 74] width 4 height 0
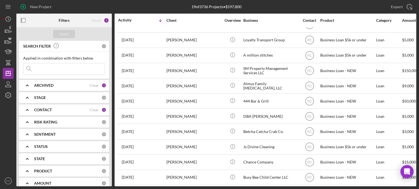
scroll to position [1, 0]
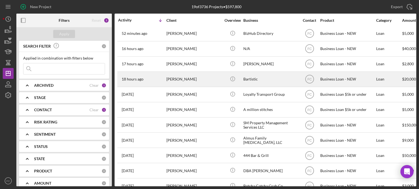
drag, startPoint x: 155, startPoint y: 138, endPoint x: 284, endPoint y: 73, distance: 144.7
click at [284, 73] on div "Bartistic" at bounding box center [270, 79] width 55 height 14
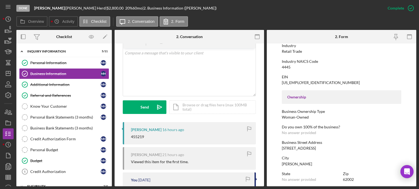
scroll to position [55, 0]
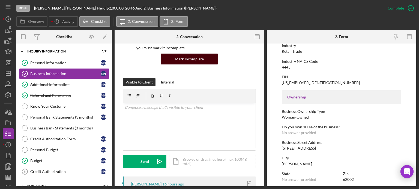
click at [195, 61] on div "Mark Incomplete" at bounding box center [189, 59] width 29 height 11
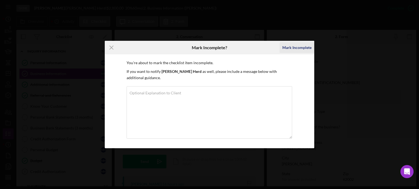
click at [304, 50] on div "Mark Incomplete" at bounding box center [296, 47] width 29 height 11
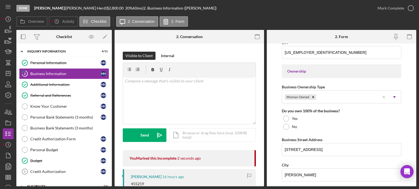
scroll to position [55, 0]
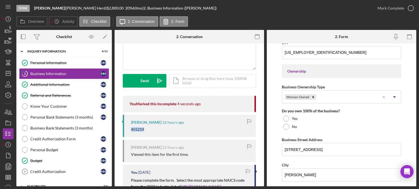
drag, startPoint x: 128, startPoint y: 129, endPoint x: 146, endPoint y: 129, distance: 18.0
click at [146, 129] on div "Marnice Herd 16 hours ago 455219" at bounding box center [189, 126] width 133 height 22
copy div "455219"
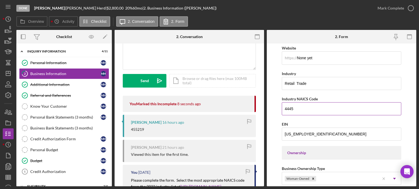
click at [308, 106] on input "4445" at bounding box center [341, 108] width 119 height 13
type input "4"
paste input "455219"
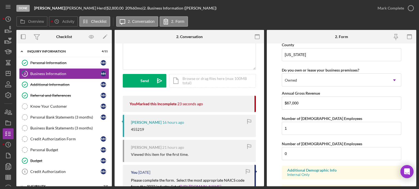
scroll to position [561, 0]
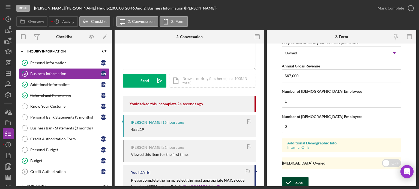
type input "455219"
click at [291, 178] on icon "submit" at bounding box center [289, 183] width 14 height 14
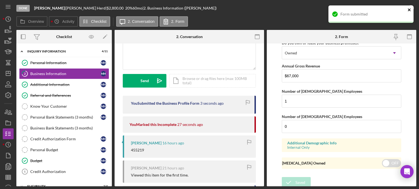
click at [409, 10] on icon "close" at bounding box center [408, 9] width 3 height 3
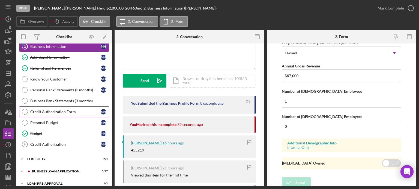
scroll to position [55, 0]
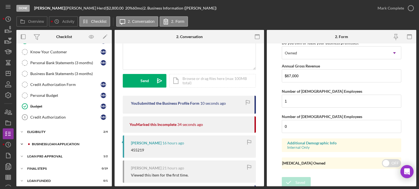
click at [53, 143] on div "BUSINESS LOAN APPLICATION" at bounding box center [68, 144] width 73 height 3
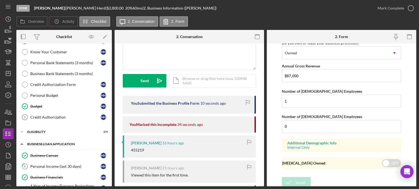
scroll to position [82, 0]
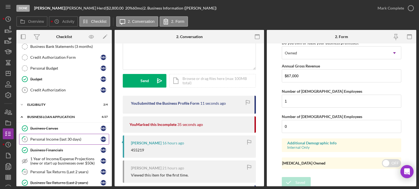
click at [51, 137] on div "Personal Income (last 30 days)" at bounding box center [65, 139] width 70 height 4
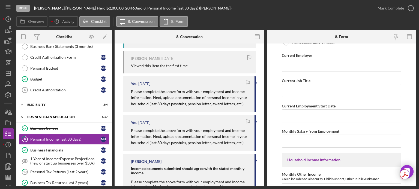
scroll to position [27, 0]
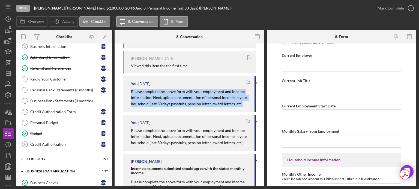
drag, startPoint x: 142, startPoint y: 92, endPoint x: 242, endPoint y: 105, distance: 100.8
click at [242, 105] on div "You 6 days ago Please complete the above form with your employment and income i…" at bounding box center [189, 94] width 133 height 36
copy mark "Please complete the above form with your employment and income information. Nex…"
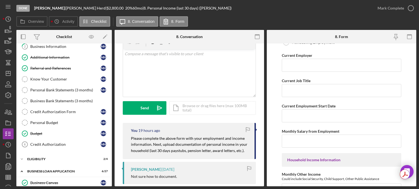
scroll to position [0, 0]
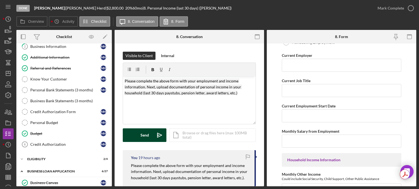
click at [146, 136] on div "Send" at bounding box center [144, 136] width 8 height 14
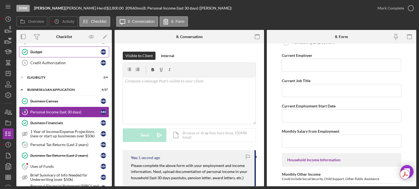
scroll to position [136, 0]
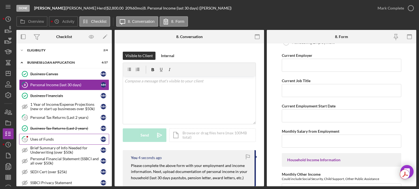
click at [55, 137] on div "Uses of Funds" at bounding box center [65, 139] width 70 height 4
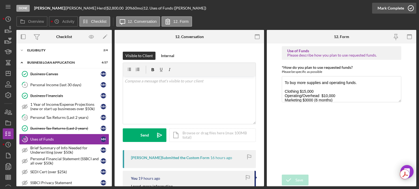
click at [410, 9] on icon "button" at bounding box center [411, 8] width 14 height 14
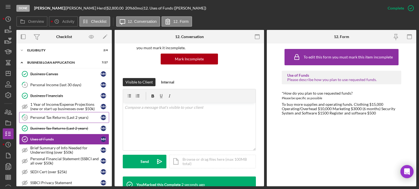
scroll to position [164, 0]
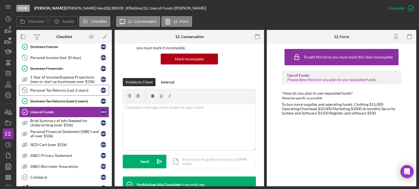
click at [61, 90] on div "Personal Tax Returns (Last 2 years)" at bounding box center [65, 90] width 70 height 4
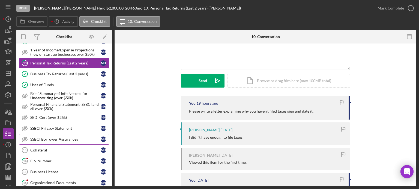
scroll to position [218, 0]
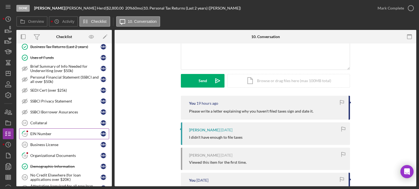
click at [59, 132] on div "EIN Number" at bounding box center [65, 134] width 70 height 4
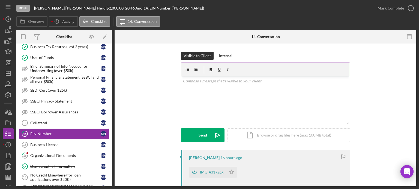
scroll to position [55, 0]
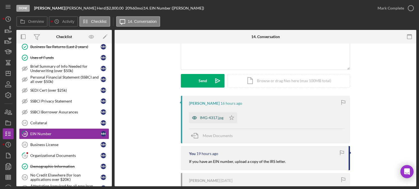
click at [213, 118] on div "IMG-4317.jpg" at bounding box center [211, 118] width 23 height 4
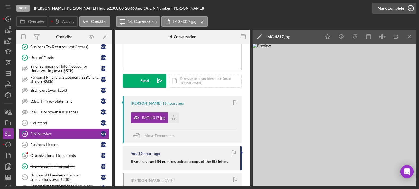
click at [409, 6] on circle "button" at bounding box center [410, 7] width 5 height 5
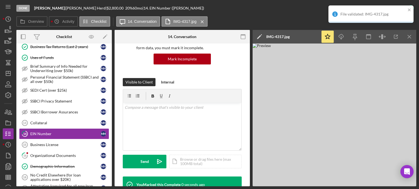
scroll to position [135, 0]
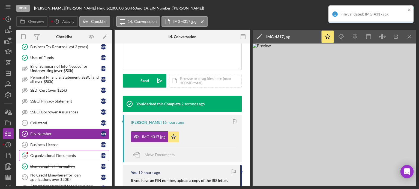
click at [53, 156] on div "Business Canvas Business Canvas M H 8 Personal Income (last 30 days) M H Busine…" at bounding box center [63, 135] width 95 height 297
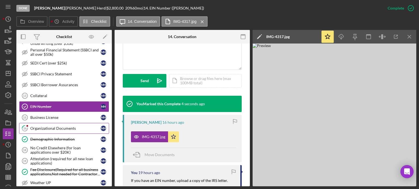
click at [73, 128] on link "16 Organizational Documents M H" at bounding box center [64, 128] width 90 height 11
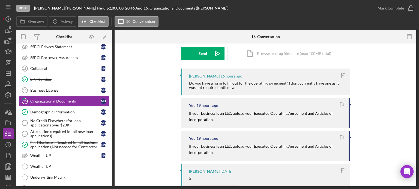
scroll to position [27, 0]
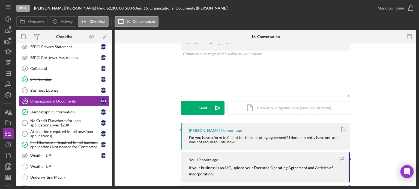
click at [215, 73] on div "v Color teal Color pink Remove color Add row above Add row below Add column bef…" at bounding box center [265, 73] width 168 height 48
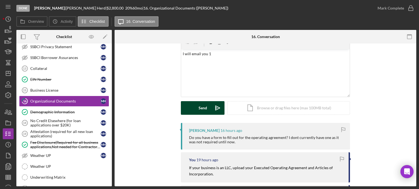
click at [192, 109] on button "Send Icon/icon-invite-send" at bounding box center [203, 108] width 44 height 14
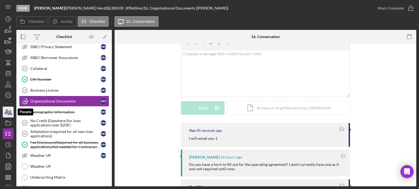
drag, startPoint x: 6, startPoint y: 114, endPoint x: 11, endPoint y: 111, distance: 5.9
click at [6, 114] on icon "button" at bounding box center [6, 112] width 3 height 4
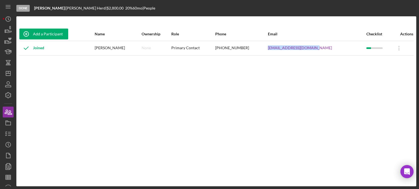
drag, startPoint x: 274, startPoint y: 50, endPoint x: 326, endPoint y: 49, distance: 51.5
click at [326, 49] on tr "Joined Marnice Herd None Primary Contact (314) 885-9203 marniceherd49@gmail.com…" at bounding box center [216, 48] width 394 height 14
copy tr "marniceherd49@gmail.com"
click at [10, 132] on line "button" at bounding box center [9, 132] width 2 height 0
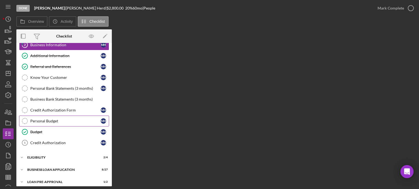
scroll to position [56, 0]
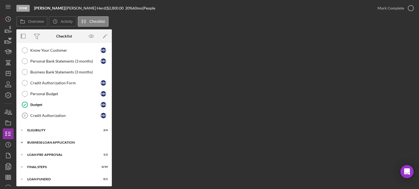
click at [48, 142] on div "BUSINESS LOAN APPLICATION" at bounding box center [66, 142] width 78 height 3
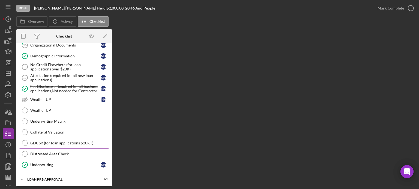
scroll to position [350, 0]
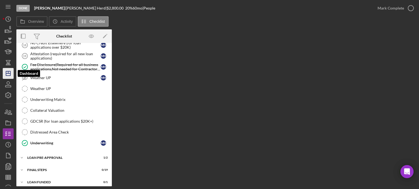
click at [10, 74] on icon "Icon/Dashboard" at bounding box center [8, 74] width 14 height 14
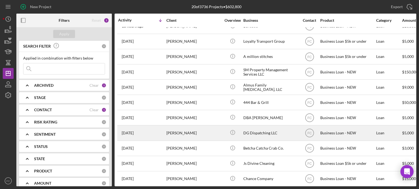
scroll to position [82, 0]
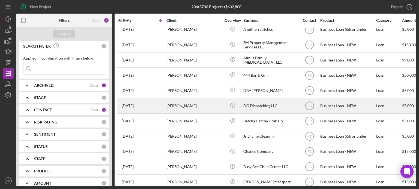
click at [155, 107] on div "1 week ago DeSean Gillespie" at bounding box center [142, 106] width 48 height 14
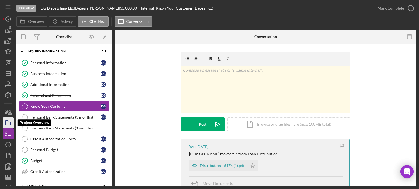
click at [9, 123] on icon "button" at bounding box center [8, 123] width 14 height 14
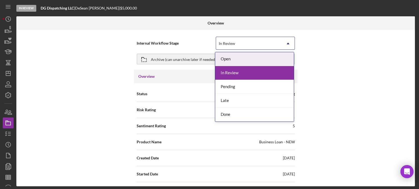
click at [225, 43] on div "In Review" at bounding box center [227, 43] width 16 height 4
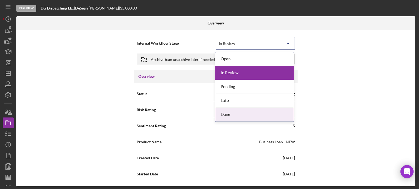
drag, startPoint x: 225, startPoint y: 116, endPoint x: 197, endPoint y: 96, distance: 34.0
click at [225, 116] on div "Done" at bounding box center [254, 115] width 78 height 14
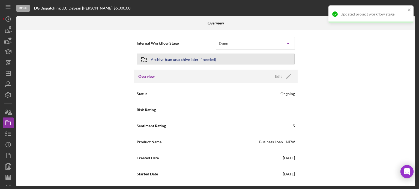
click at [176, 58] on div "Archive (can unarchive later if needed)" at bounding box center [183, 59] width 65 height 10
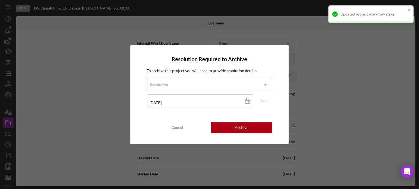
click at [171, 85] on div "Resolution" at bounding box center [203, 85] width 112 height 13
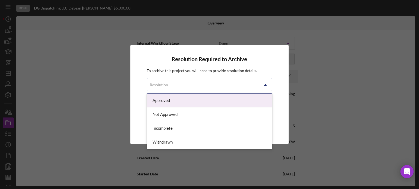
click at [167, 99] on div "Approved" at bounding box center [209, 101] width 125 height 14
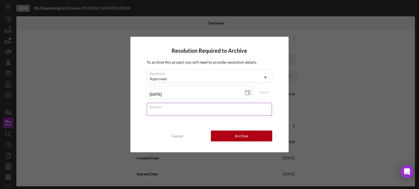
click at [161, 113] on input "Amount" at bounding box center [209, 109] width 125 height 13
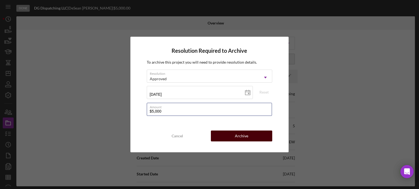
type input "$5,000"
click at [229, 134] on button "Archive" at bounding box center [241, 136] width 61 height 11
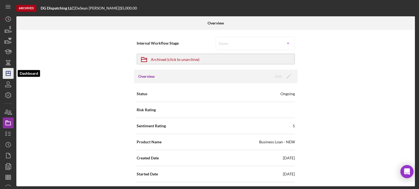
click at [8, 75] on icon "Icon/Dashboard" at bounding box center [8, 74] width 14 height 14
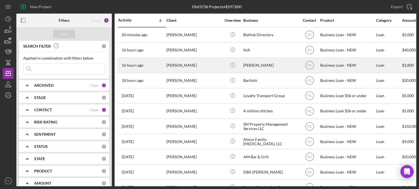
click at [157, 65] on div "16 hours ago Marnice Herd" at bounding box center [142, 65] width 48 height 14
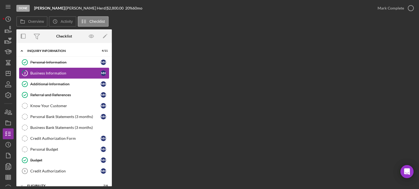
click at [42, 74] on div "Business Information" at bounding box center [65, 73] width 70 height 4
click at [55, 84] on div "Additional Information" at bounding box center [65, 84] width 70 height 4
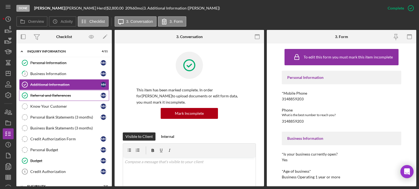
click at [32, 99] on link "Referral and References Referral and References M H" at bounding box center [64, 95] width 90 height 11
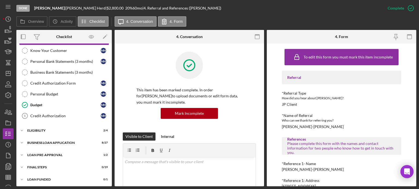
scroll to position [27, 0]
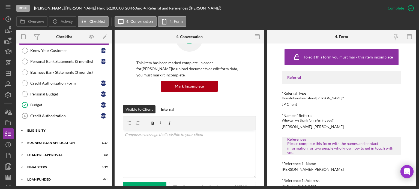
click at [40, 127] on div "Icon/Expander ELIGIBILITY 2 / 4" at bounding box center [63, 130] width 95 height 11
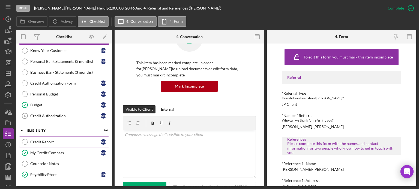
click at [43, 140] on div "Credit Report" at bounding box center [65, 142] width 70 height 4
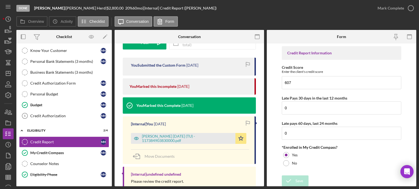
scroll to position [109, 0]
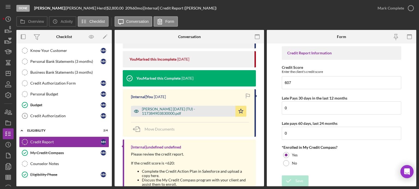
click at [170, 112] on div "Herd, Marnice 2025-07-30 (TU) - 117384903830000.pdf" at bounding box center [187, 111] width 91 height 9
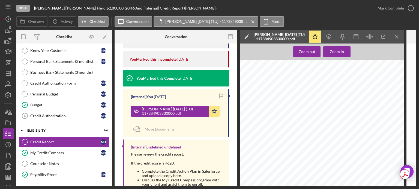
scroll to position [164, 0]
click at [331, 34] on icon "Icon/Download" at bounding box center [328, 37] width 12 height 12
click at [67, 151] on div "My Credit Compass" at bounding box center [65, 153] width 70 height 4
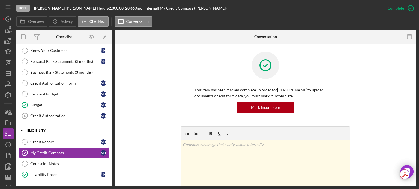
click at [68, 140] on div "Credit Report" at bounding box center [65, 142] width 70 height 4
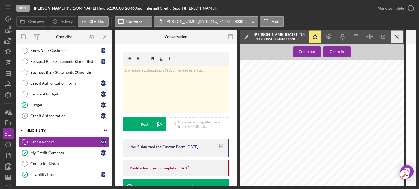
click at [399, 37] on icon "Icon/Menu Close" at bounding box center [397, 37] width 12 height 12
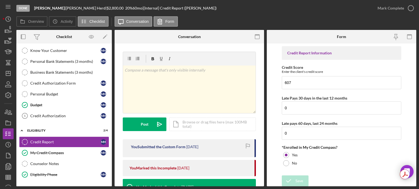
scroll to position [1, 0]
click at [301, 84] on input "607" at bounding box center [341, 82] width 119 height 13
type input "6"
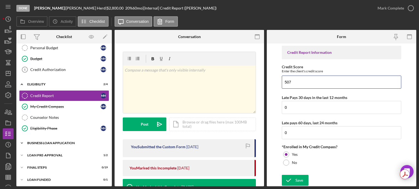
type input "507"
click at [47, 142] on div "BUSINESS LOAN APPLICATION" at bounding box center [66, 143] width 78 height 3
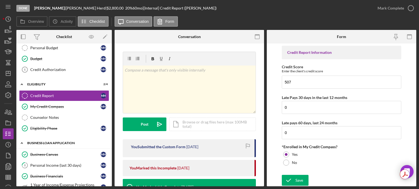
scroll to position [129, 0]
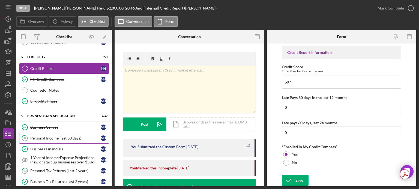
click at [52, 136] on div "Personal Income (last 30 days)" at bounding box center [65, 138] width 70 height 4
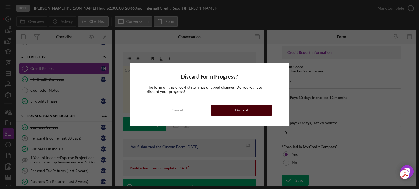
click at [232, 112] on button "Discard" at bounding box center [241, 110] width 61 height 11
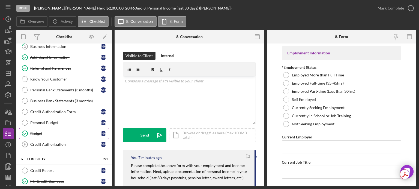
scroll to position [55, 0]
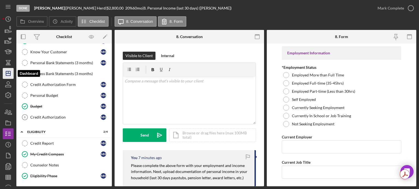
click at [9, 72] on icon "Icon/Dashboard" at bounding box center [8, 74] width 14 height 14
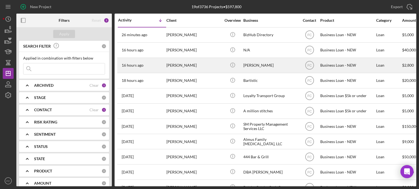
click at [154, 61] on div "16 hours ago Marnice Herd" at bounding box center [142, 65] width 48 height 14
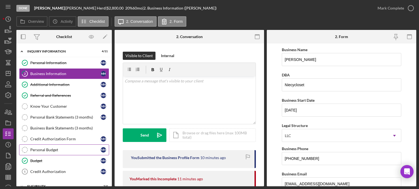
scroll to position [56, 0]
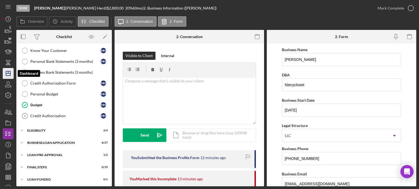
click at [8, 69] on icon "Icon/Dashboard" at bounding box center [8, 74] width 14 height 14
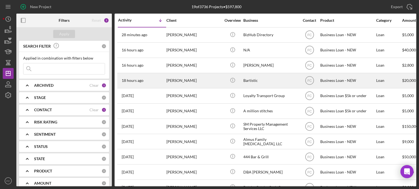
click at [155, 84] on div "18 hours ago [PERSON_NAME]" at bounding box center [142, 81] width 48 height 14
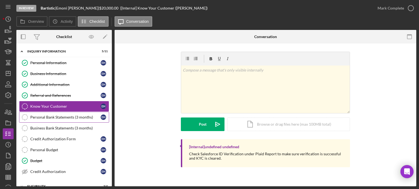
click at [53, 114] on link "Personal Bank Statements (3 months) Personal Bank Statements (3 months) E H" at bounding box center [64, 117] width 90 height 11
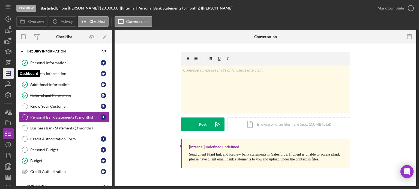
click at [8, 74] on line "button" at bounding box center [8, 74] width 4 height 0
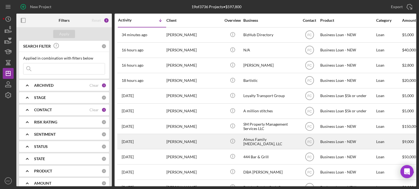
click at [191, 139] on div "[PERSON_NAME]" at bounding box center [193, 142] width 55 height 14
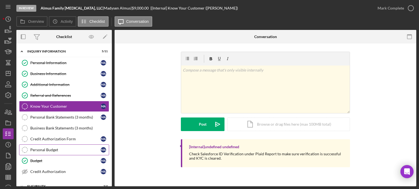
scroll to position [27, 0]
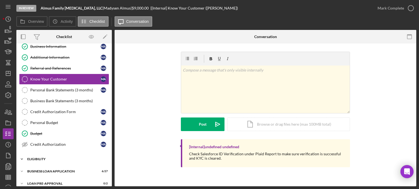
click at [49, 155] on div "Icon/Expander ELIGIBILITY 3 / 4" at bounding box center [63, 159] width 95 height 11
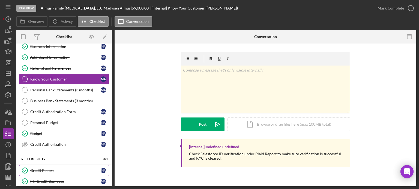
click at [44, 170] on div "Credit Report" at bounding box center [65, 171] width 70 height 4
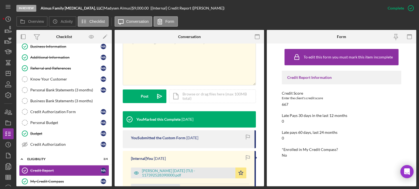
scroll to position [164, 0]
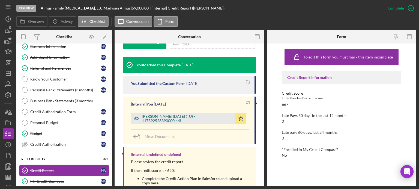
click at [157, 119] on div "[PERSON_NAME] [DATE] (TU) - 117392528390000.pdf" at bounding box center [187, 118] width 91 height 9
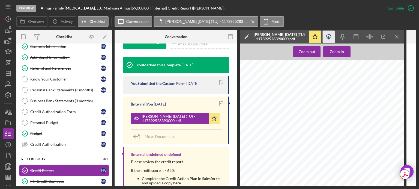
click at [330, 38] on icon "Icon/Download" at bounding box center [328, 37] width 12 height 12
click at [327, 35] on icon "Icon/Download" at bounding box center [328, 37] width 12 height 12
click at [395, 101] on div "Credco Instant Merge Credit Report Add or Upgrade Product Ref#: 1-17392-52839-0…" at bounding box center [323, 168] width 167 height 216
click at [329, 10] on div "In Review Almus Family Chiropractic, LLC | Madysen Almus | $9,000.00 | [Interna…" at bounding box center [198, 8] width 365 height 16
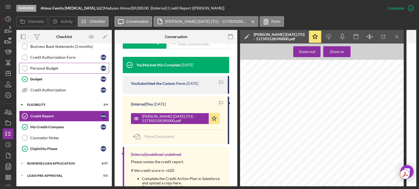
scroll to position [104, 0]
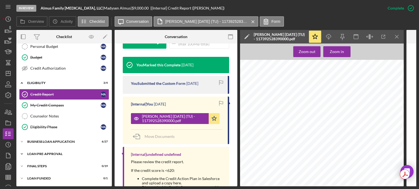
click at [36, 153] on div "LOAN PRE-APPROVAL" at bounding box center [66, 154] width 78 height 3
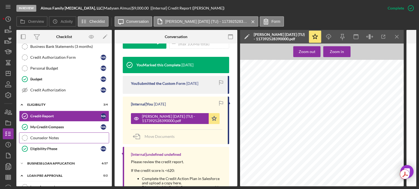
scroll to position [128, 0]
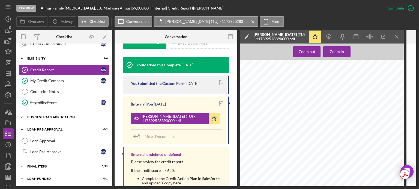
click at [47, 116] on div "BUSINESS LOAN APPLICATION" at bounding box center [66, 117] width 78 height 3
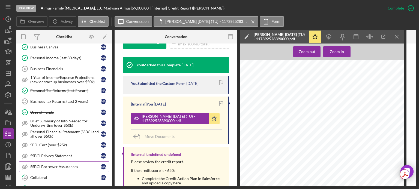
scroll to position [264, 0]
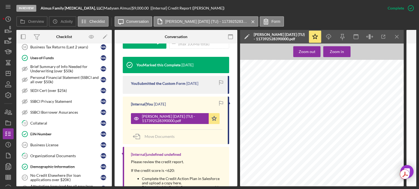
drag, startPoint x: 51, startPoint y: 117, endPoint x: 257, endPoint y: 129, distance: 206.1
click at [51, 118] on link "12 Collateral M A" at bounding box center [64, 123] width 90 height 11
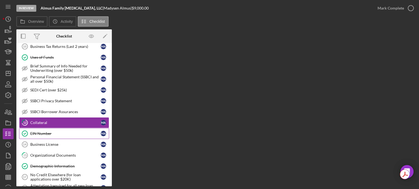
click at [41, 132] on div "EIN Number" at bounding box center [65, 134] width 70 height 4
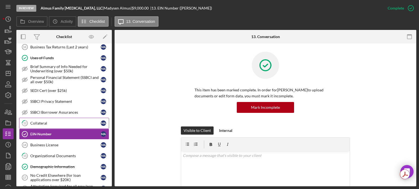
click at [40, 121] on div "Collateral" at bounding box center [65, 123] width 70 height 4
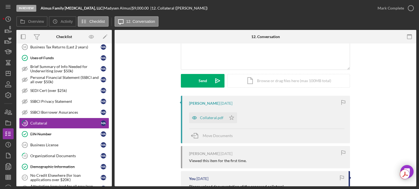
scroll to position [82, 0]
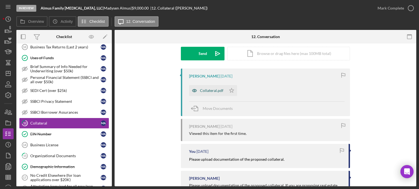
click at [203, 90] on div "Collateral.pdf" at bounding box center [211, 91] width 23 height 4
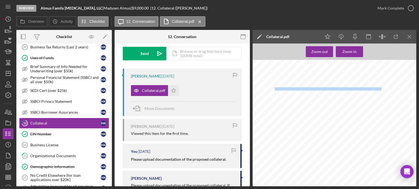
drag, startPoint x: 270, startPoint y: 89, endPoint x: 275, endPoint y: 88, distance: 4.4
click at [275, 88] on div "Collateral MT Portable Folding Chiropractic Table - Serial Number WX2302100 = $…" at bounding box center [335, 168] width 167 height 216
click at [261, 91] on div "Collateral MT Portable Folding Chiropractic Table - Serial Number WX2302100 = $…" at bounding box center [335, 168] width 167 height 216
click at [268, 90] on div "Collateral MT Portable Folding Chiropractic Table - Serial Number WX2302100 = $…" at bounding box center [335, 168] width 167 height 216
drag, startPoint x: 270, startPoint y: 89, endPoint x: 285, endPoint y: 90, distance: 14.2
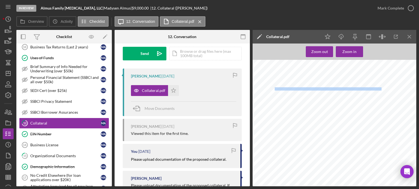
click at [271, 90] on div "Collateral MT Portable Folding Chiropractic Table - Serial Number WX2302100 = $…" at bounding box center [335, 168] width 167 height 216
click at [279, 89] on span "MT Portable Folding [MEDICAL_DATA] Table - Serial Number WX2302100 = $528" at bounding box center [326, 89] width 109 height 3
click at [277, 88] on span "MT Portable Folding [MEDICAL_DATA] Table - Serial Number WX2302100 = $528" at bounding box center [326, 89] width 109 height 3
click at [276, 88] on span "MT Portable Folding [MEDICAL_DATA] Table - Serial Number WX2302100 = $528" at bounding box center [326, 89] width 109 height 3
click at [274, 87] on div "Collateral MT Portable Folding Chiropractic Table - Serial Number WX2302100 = $…" at bounding box center [335, 168] width 167 height 216
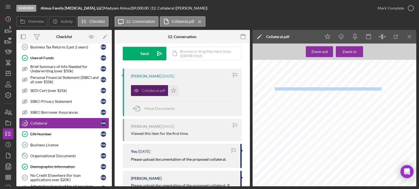
click at [273, 86] on div "Collateral MT Portable Folding Chiropractic Table - Serial Number WX2302100 = $…" at bounding box center [335, 168] width 167 height 216
click at [270, 78] on div "Collateral MT Portable Folding Chiropractic Table - Serial Number WX2302100 = $…" at bounding box center [335, 168] width 167 height 216
click at [271, 75] on div "Collateral MT Portable Folding Chiropractic Table - Serial Number WX2302100 = $…" at bounding box center [335, 168] width 167 height 216
click at [150, 89] on div "Collateral.pdf" at bounding box center [153, 91] width 23 height 4
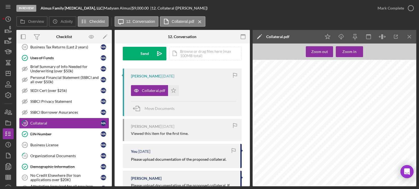
click at [315, 88] on span "MT Portable Folding [MEDICAL_DATA] Table - Serial Number WX2302100 = $528" at bounding box center [326, 89] width 109 height 3
drag, startPoint x: 272, startPoint y: 89, endPoint x: 268, endPoint y: 89, distance: 3.8
click at [268, 89] on div "Collateral MT Portable Folding Chiropractic Table - Serial Number WX2302100 = $…" at bounding box center [335, 168] width 167 height 216
click at [266, 89] on div "Collateral MT Portable Folding Chiropractic Table - Serial Number WX2302100 = $…" at bounding box center [335, 168] width 167 height 216
click at [273, 89] on div "Collateral MT Portable Folding Chiropractic Table - Serial Number WX2302100 = $…" at bounding box center [335, 168] width 167 height 216
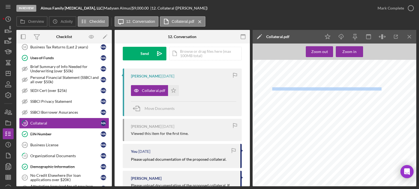
copy div "MT Portable Folding [MEDICAL_DATA] Table - Serial Number WX2302100 = $528"
